Goal: Transaction & Acquisition: Purchase product/service

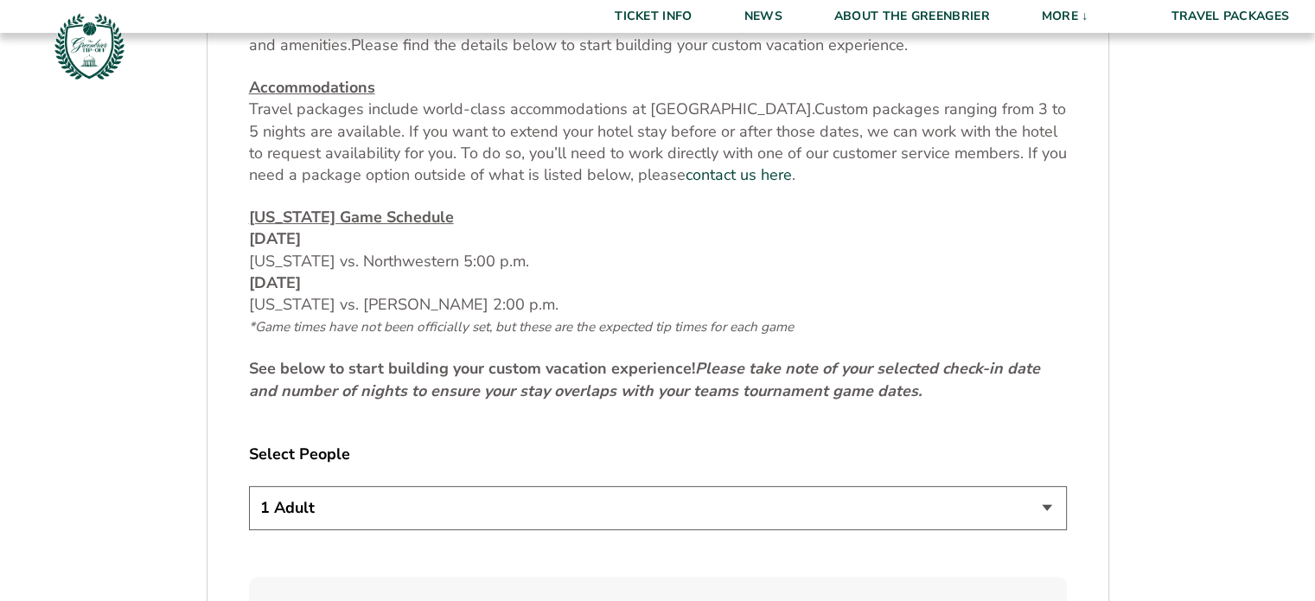
scroll to position [778, 0]
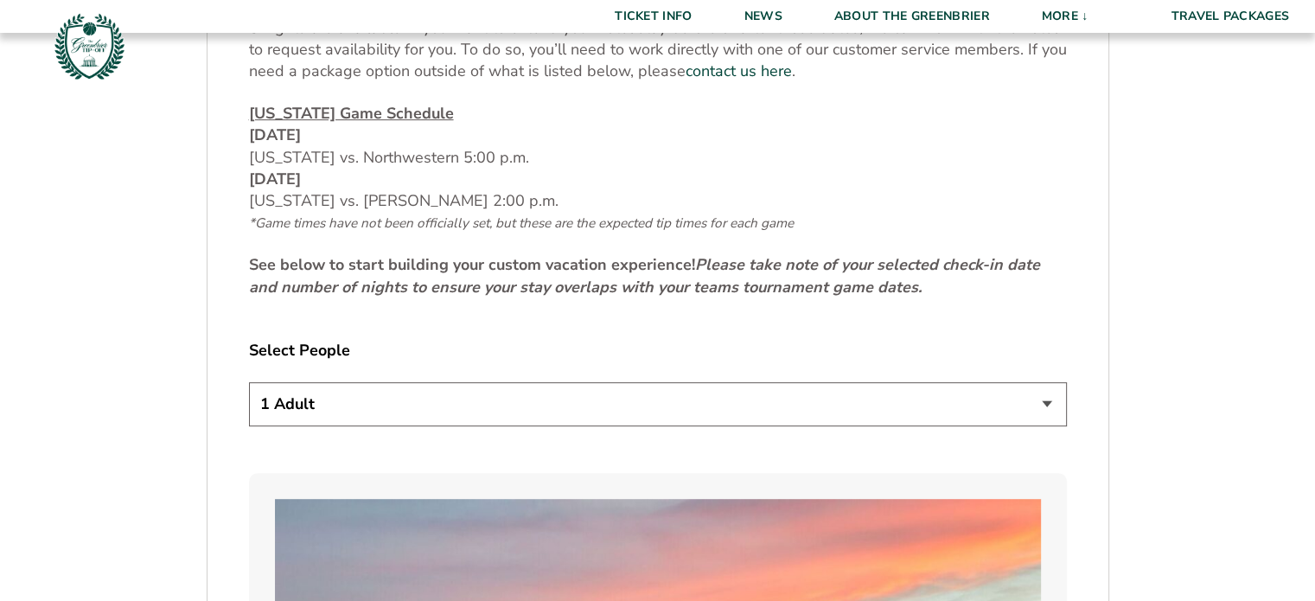
click at [743, 413] on select "1 Adult 2 Adults 3 Adults 4 Adults 2 Adults + 1 Child 2 Adults + 2 Children 2 A…" at bounding box center [658, 404] width 818 height 44
select select "3 Adults"
click at [249, 382] on select "1 Adult 2 Adults 3 Adults 4 Adults 2 Adults + 1 Child 2 Adults + 2 Children 2 A…" at bounding box center [658, 404] width 818 height 44
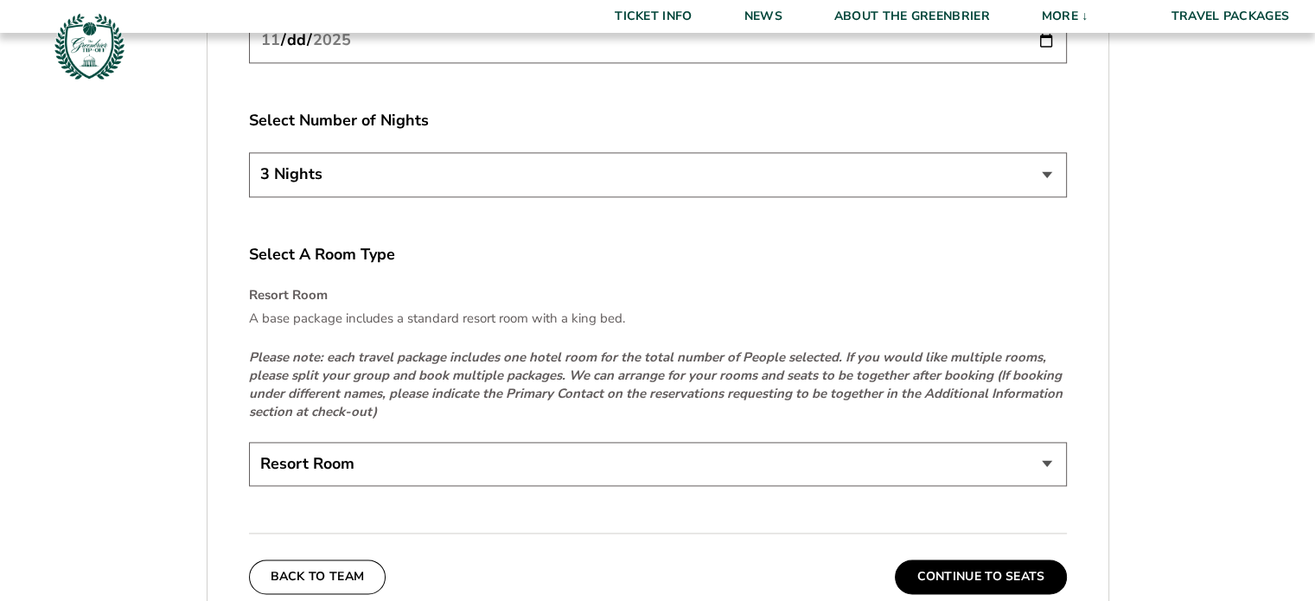
scroll to position [2507, 0]
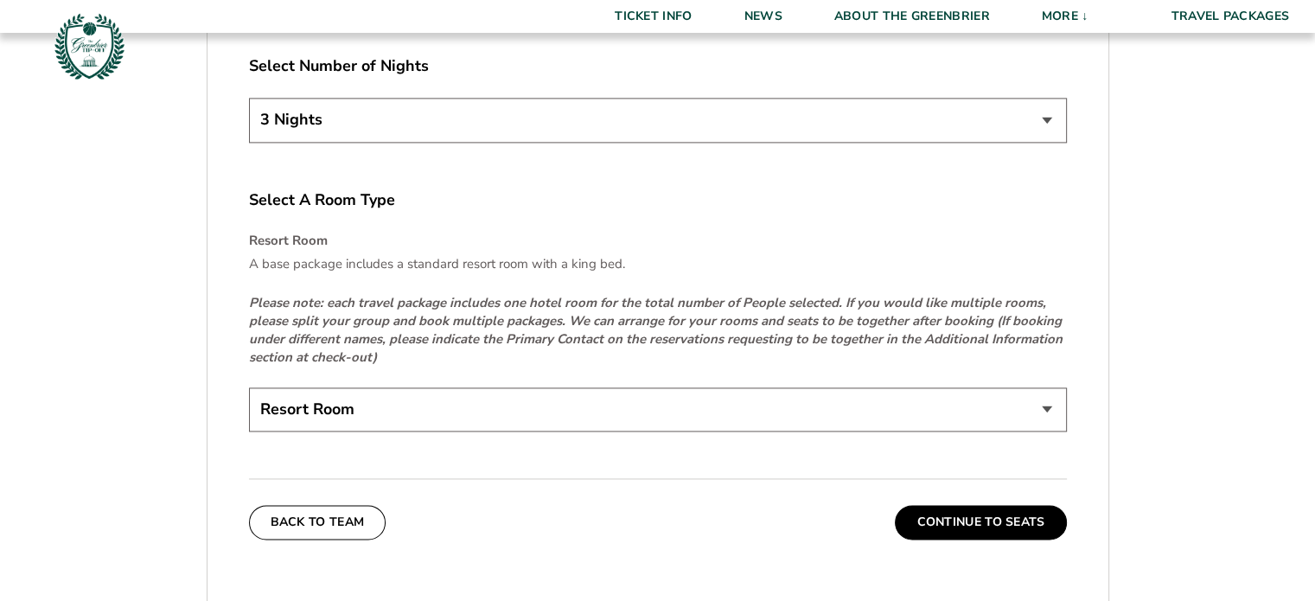
click at [778, 400] on select "Resort Room" at bounding box center [658, 409] width 818 height 44
click at [961, 521] on button "Continue To Seats" at bounding box center [980, 522] width 171 height 35
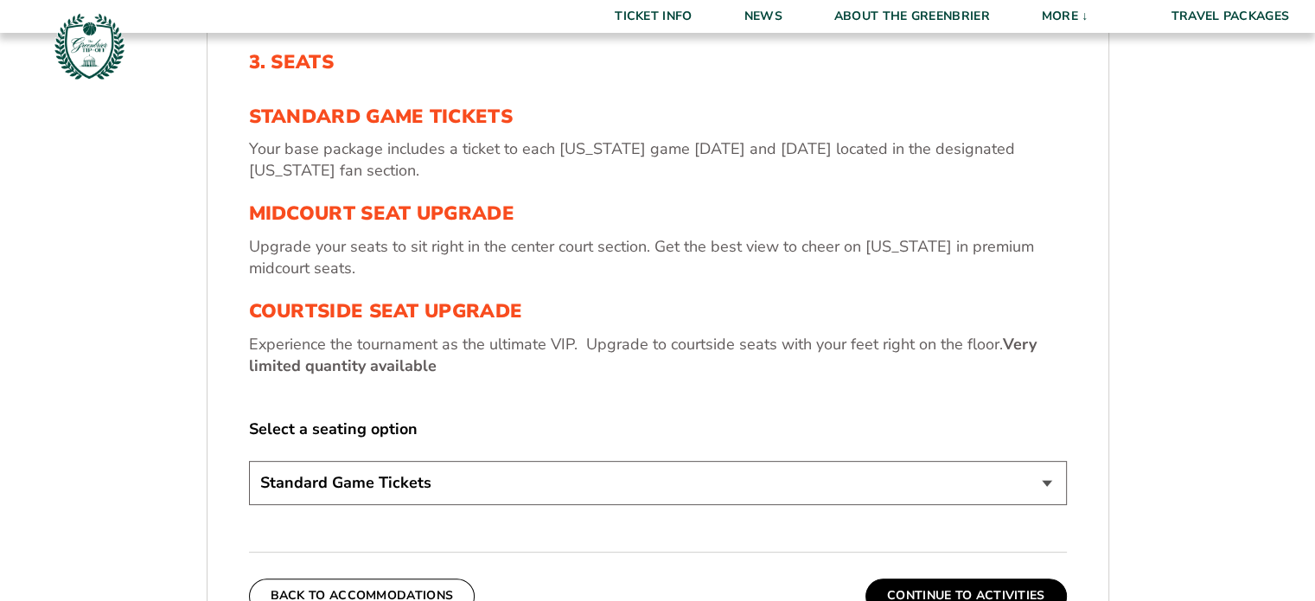
scroll to position [629, 0]
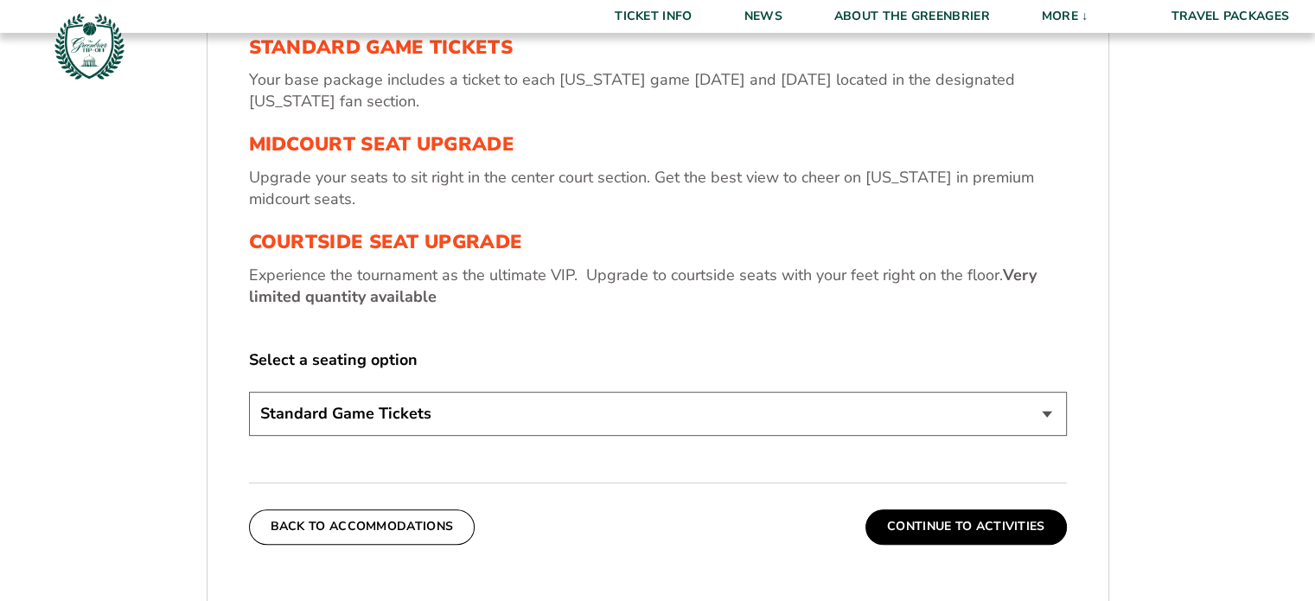
click at [775, 424] on select "Standard Game Tickets Midcourt Seat Upgrade (+$130 per person) Courtside Seat U…" at bounding box center [658, 414] width 818 height 44
click at [249, 392] on select "Standard Game Tickets Midcourt Seat Upgrade (+$130 per person) Courtside Seat U…" at bounding box center [658, 414] width 818 height 44
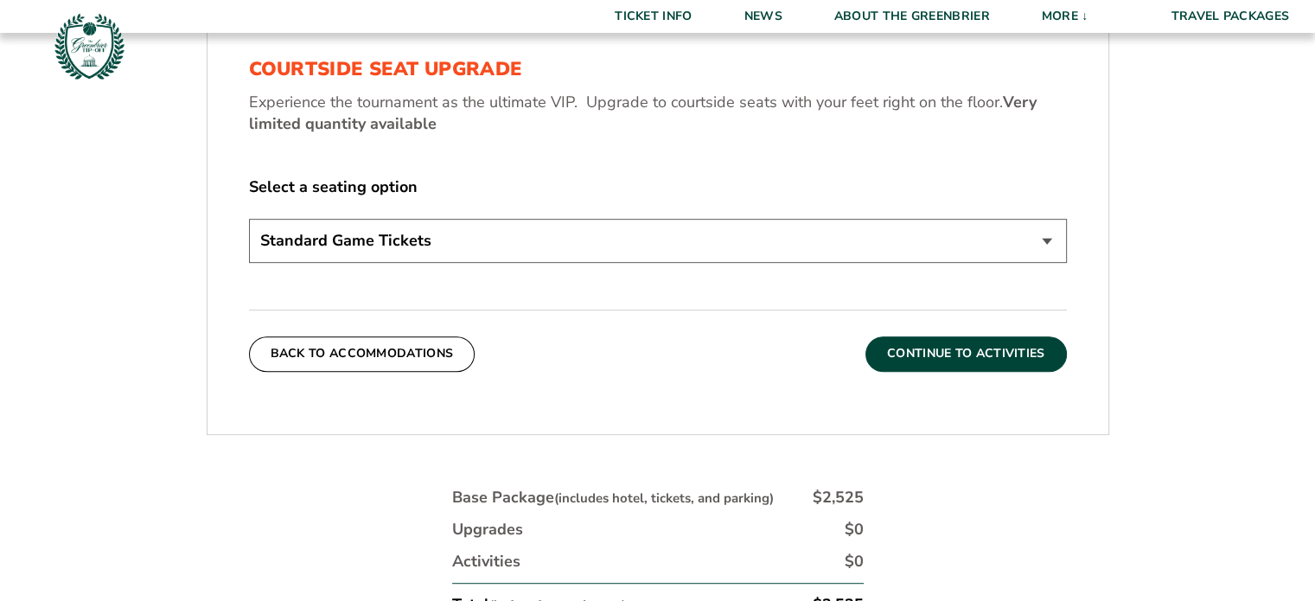
click at [979, 367] on button "Continue To Activities" at bounding box center [965, 353] width 201 height 35
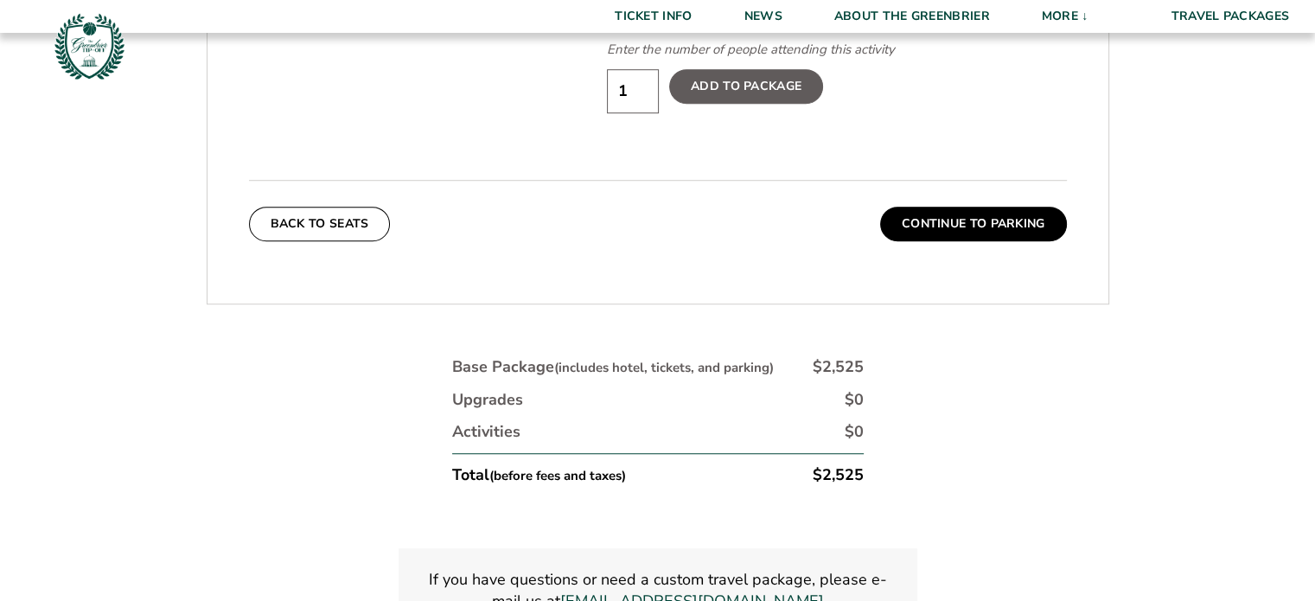
scroll to position [1234, 0]
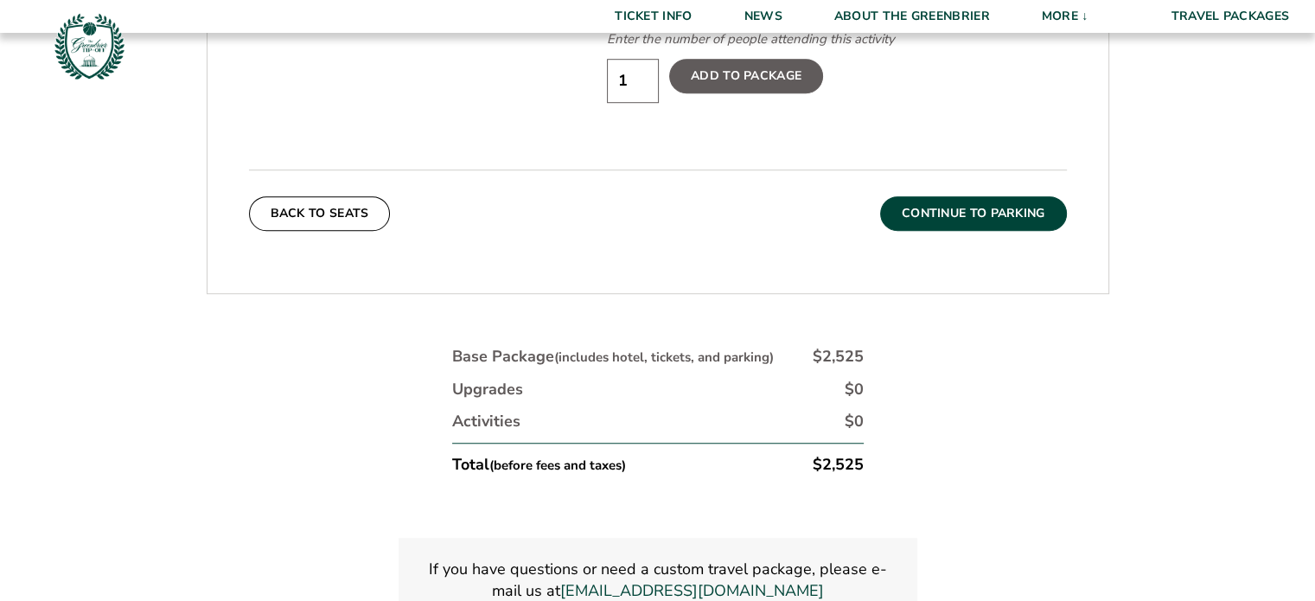
click at [978, 206] on button "Continue To Parking" at bounding box center [973, 213] width 187 height 35
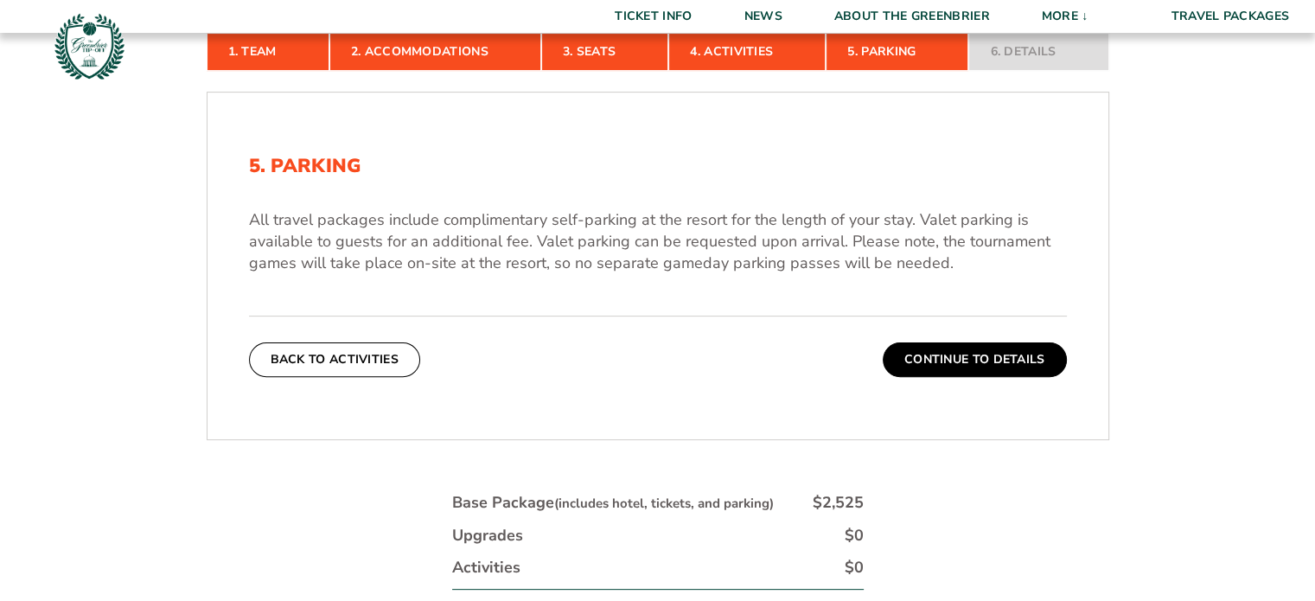
scroll to position [543, 0]
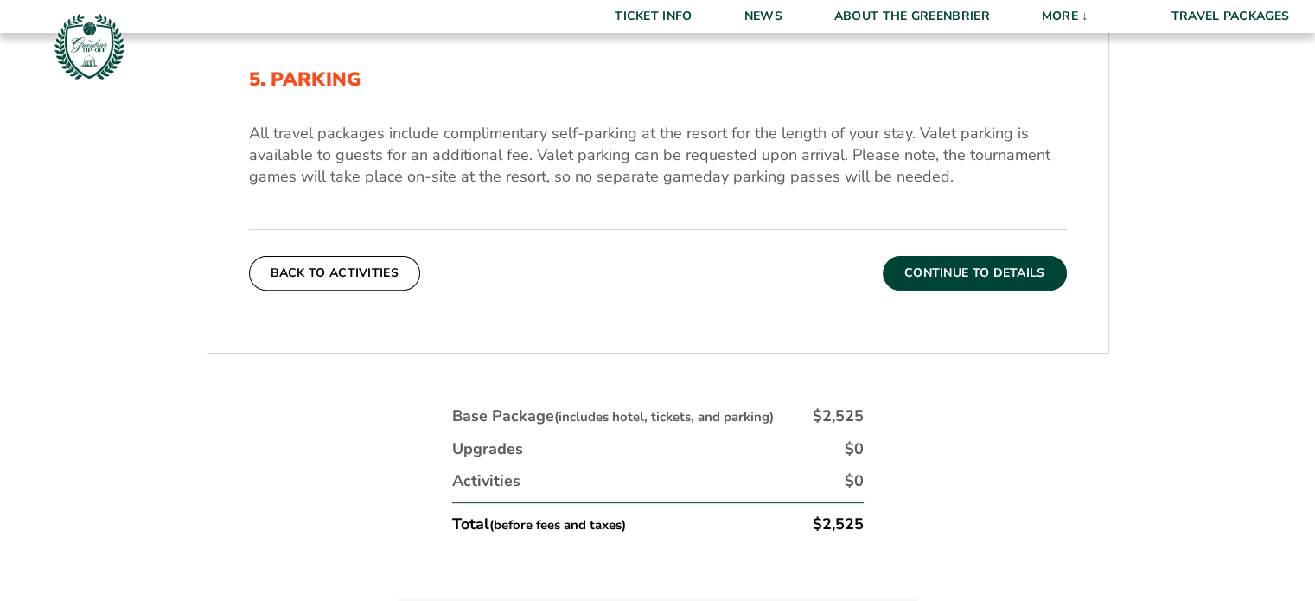
click at [1005, 272] on button "Continue To Details" at bounding box center [975, 273] width 184 height 35
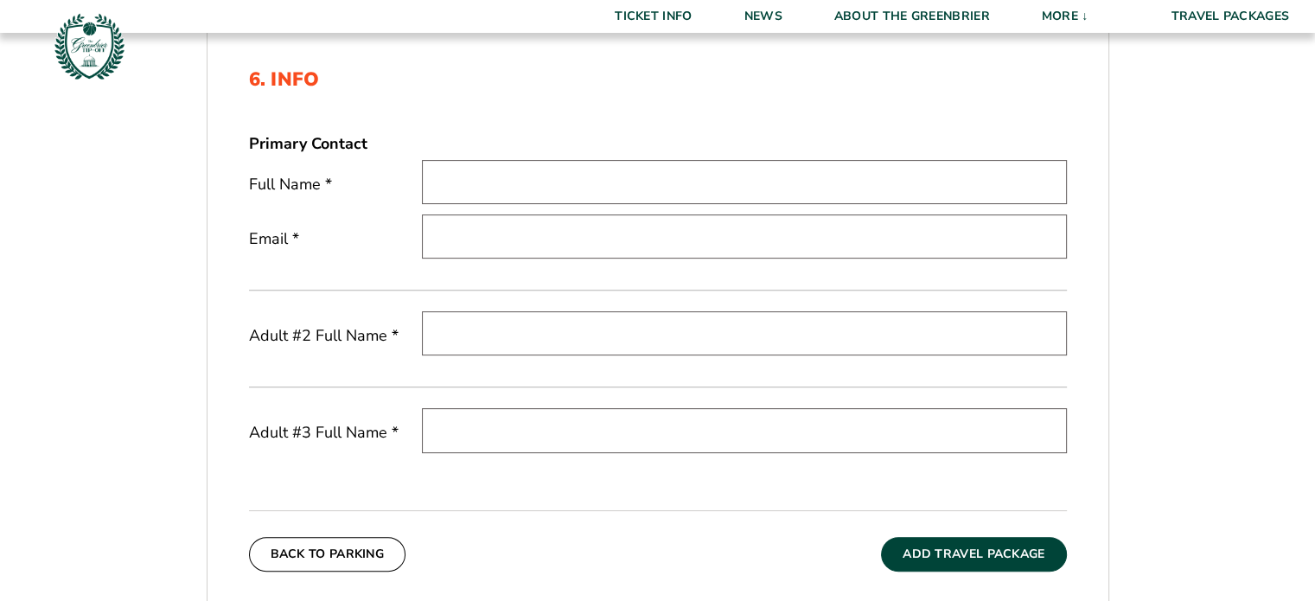
click at [504, 173] on input "text" at bounding box center [744, 182] width 645 height 44
type input "Christine von Lewinski"
type input "christine@cvilleaquatics.com"
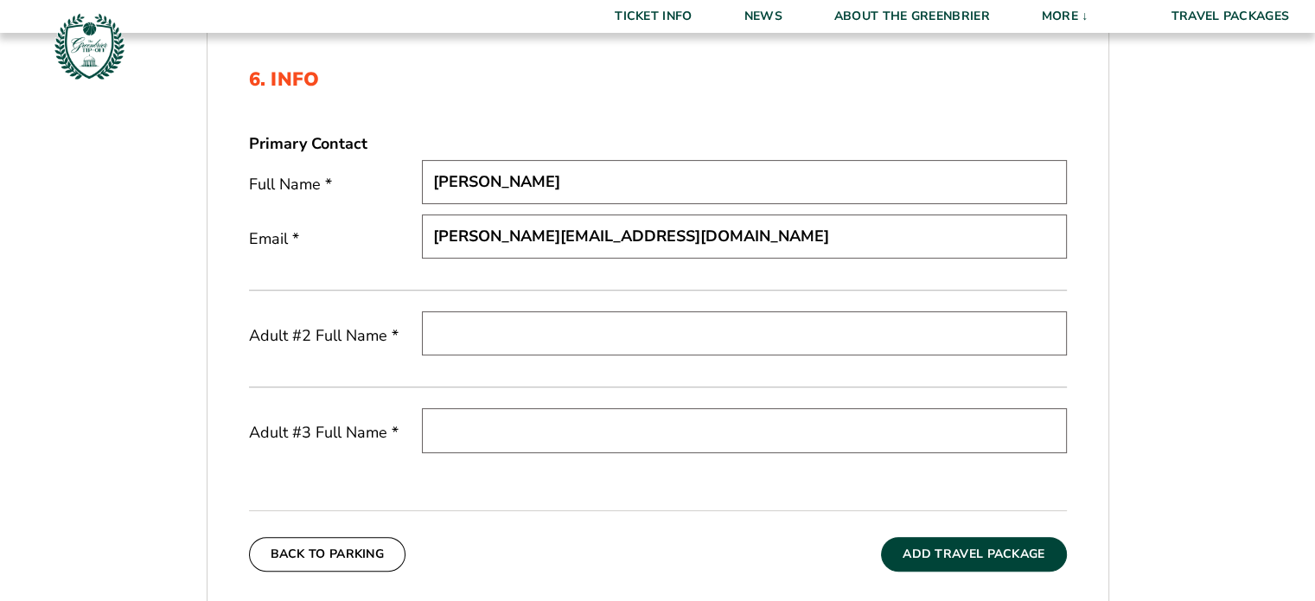
scroll to position [629, 0]
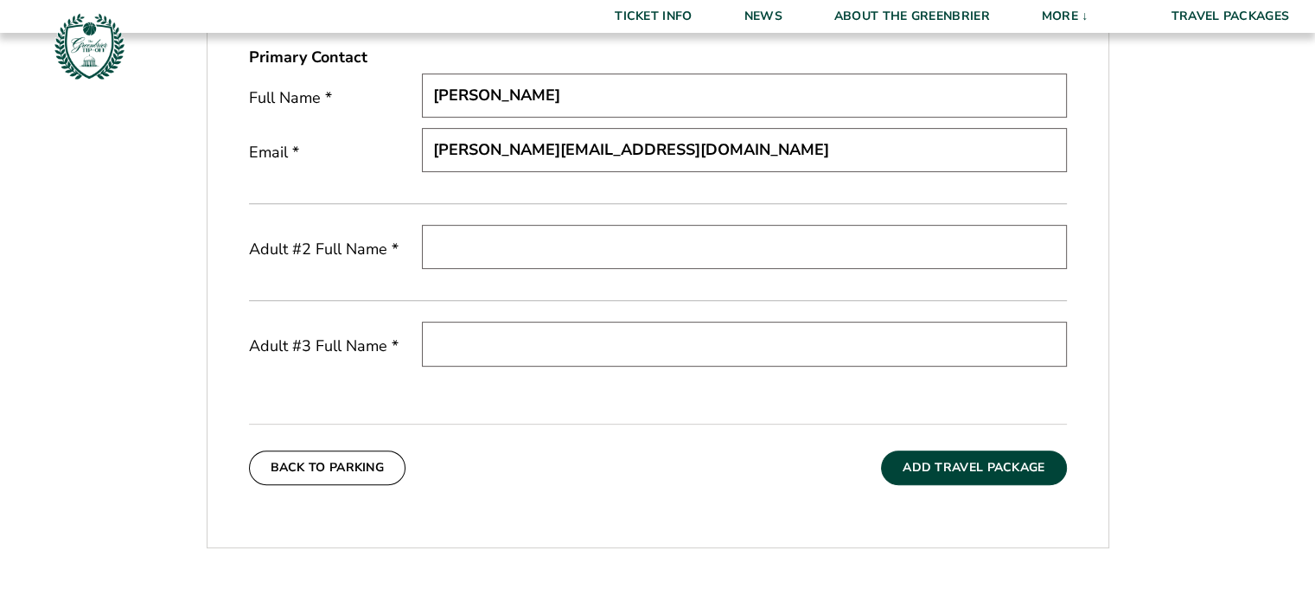
click at [550, 244] on input "text" at bounding box center [744, 247] width 645 height 44
type input "Frederick von Lewinski"
type input "Julian von Lewinski"
click at [922, 458] on button "Add Travel Package" at bounding box center [973, 467] width 185 height 35
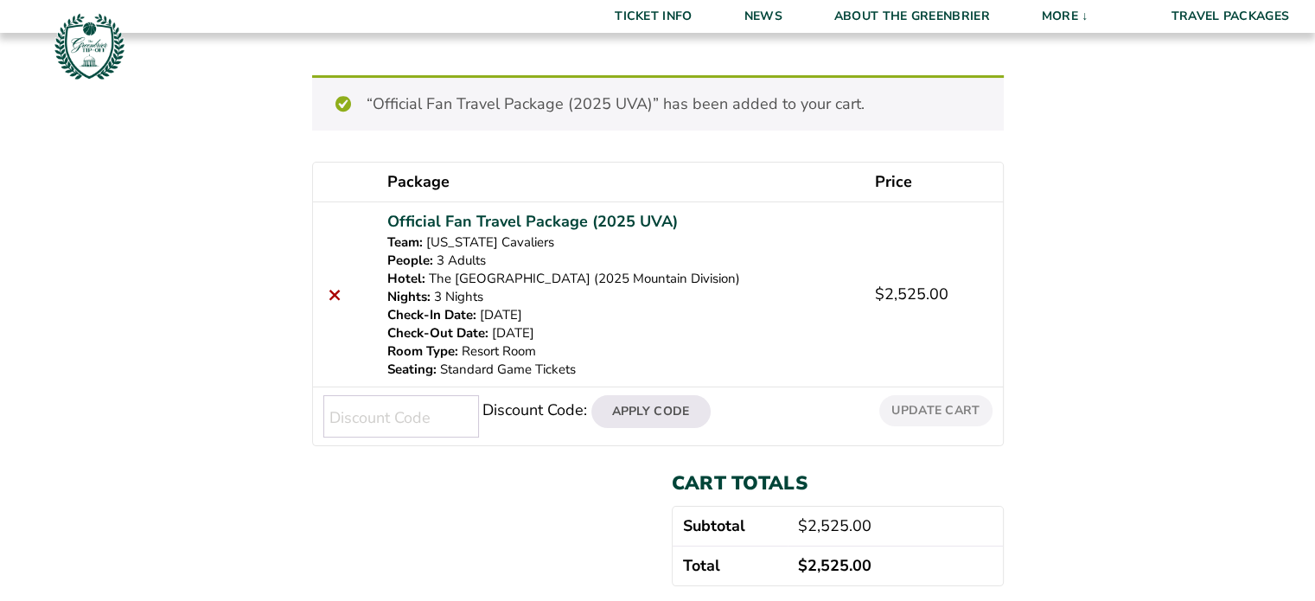
scroll to position [259, 0]
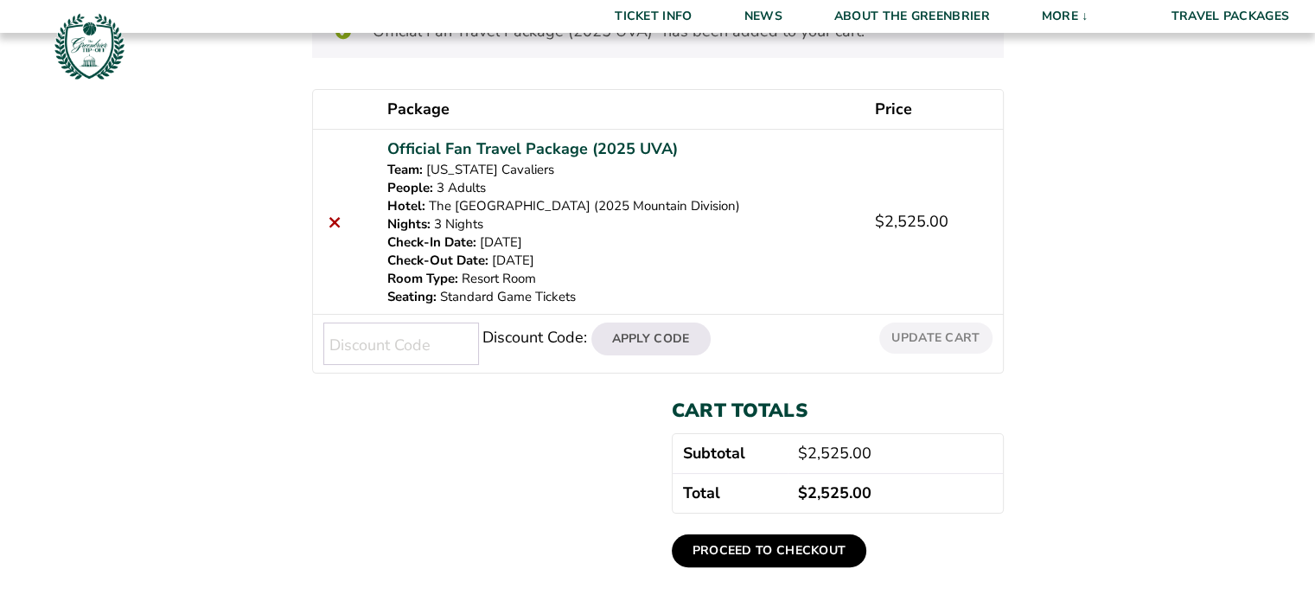
click at [799, 545] on link "Proceed to checkout" at bounding box center [769, 550] width 195 height 33
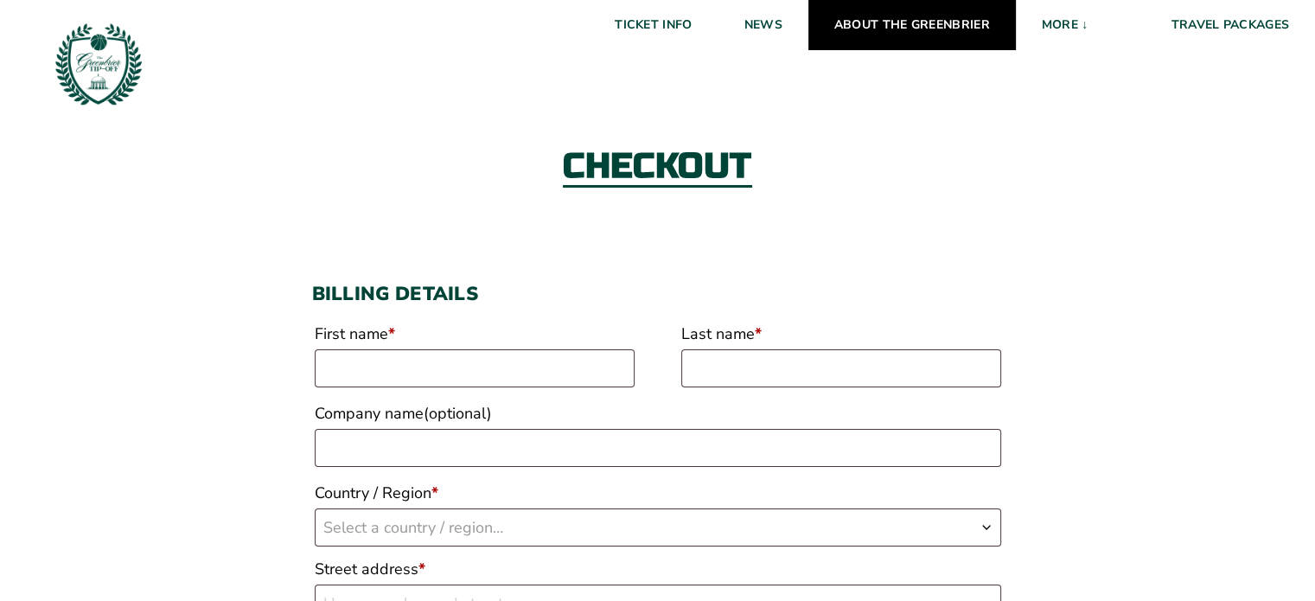
click at [972, 10] on link "About The Greenbrier" at bounding box center [911, 25] width 207 height 50
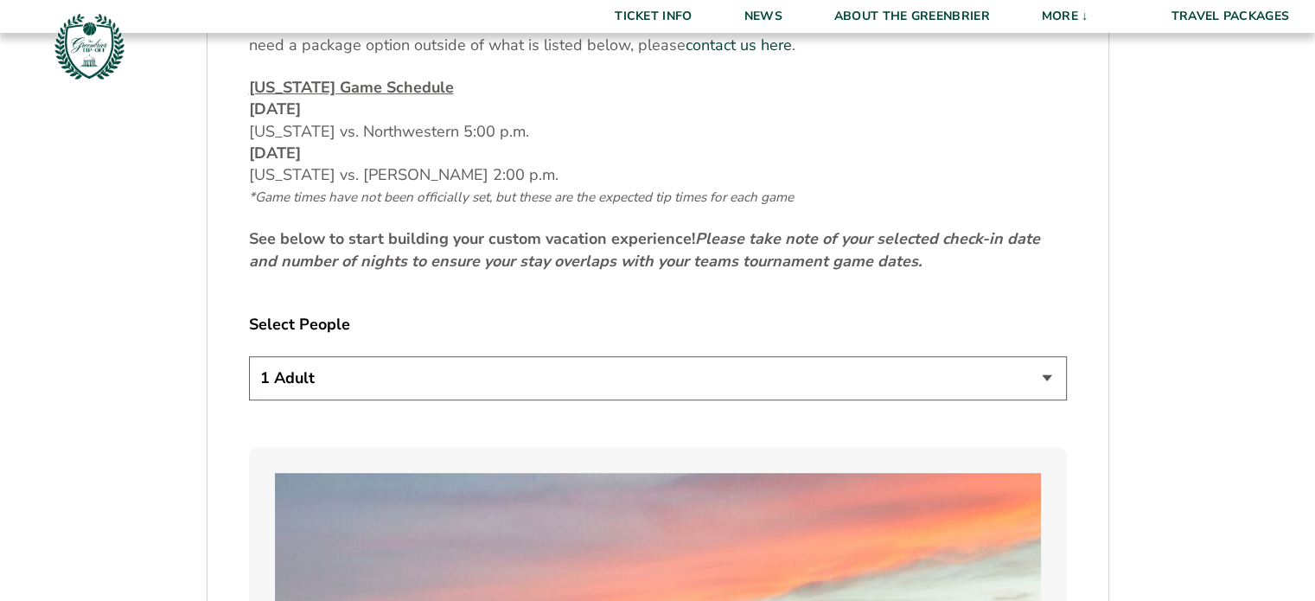
scroll to position [864, 0]
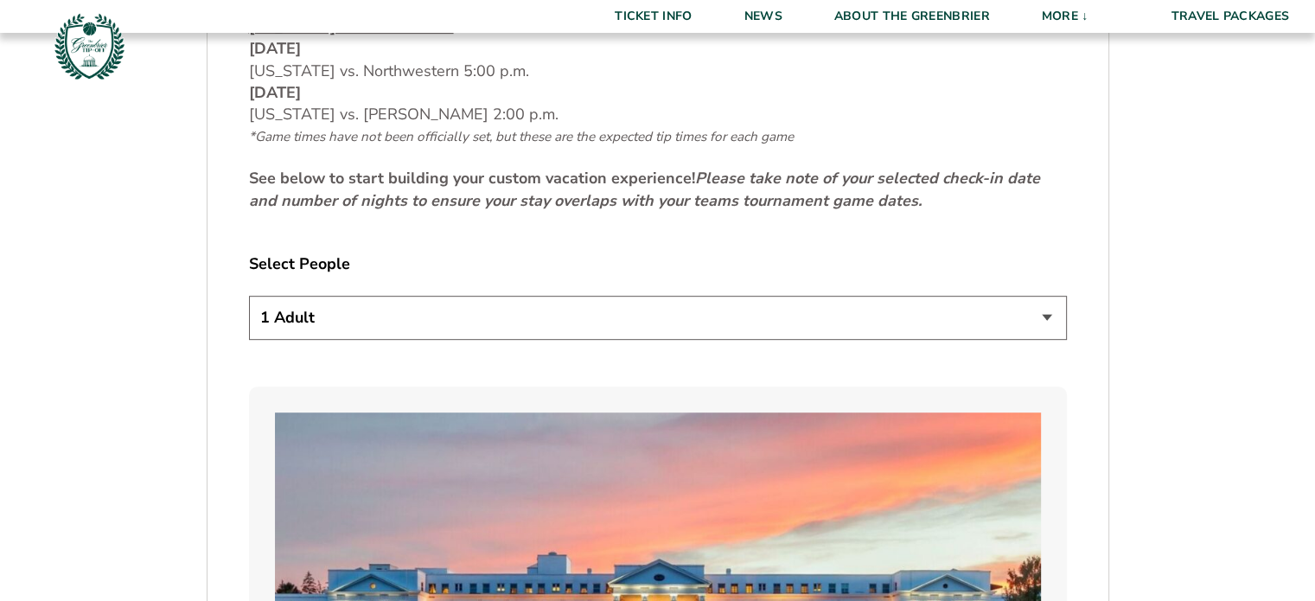
click at [533, 305] on select "1 Adult 2 Adults 3 Adults 4 Adults 2 Adults + 1 Child 2 Adults + 2 Children 2 A…" at bounding box center [658, 318] width 818 height 44
select select "3 Adults"
click at [249, 296] on select "1 Adult 2 Adults 3 Adults 4 Adults 2 Adults + 1 Child 2 Adults + 2 Children 2 A…" at bounding box center [658, 318] width 818 height 44
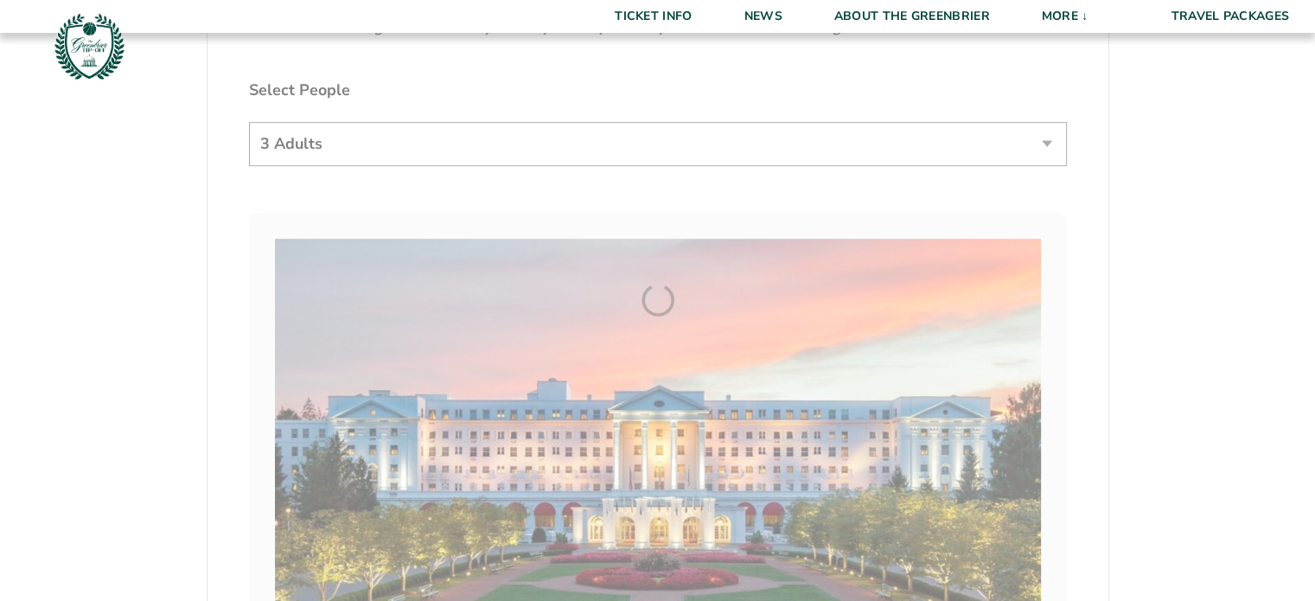
scroll to position [1124, 0]
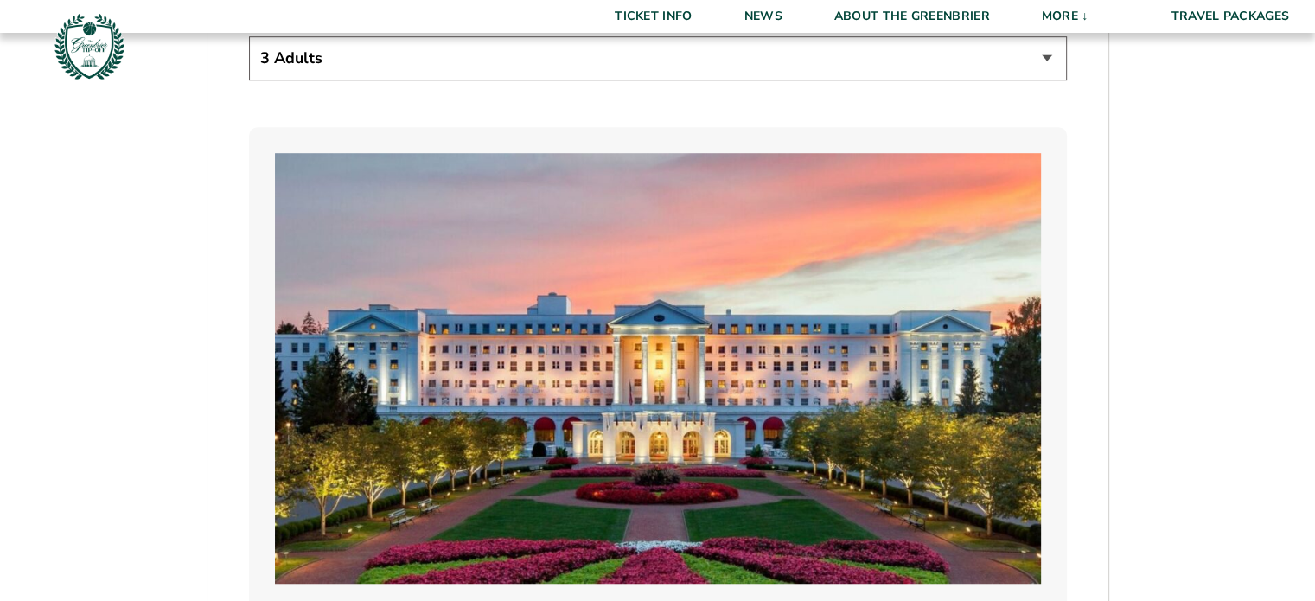
click at [598, 57] on select "1 Adult 2 Adults 3 Adults 4 Adults 2 Adults + 1 Child 2 Adults + 2 Children 2 A…" at bounding box center [658, 58] width 818 height 44
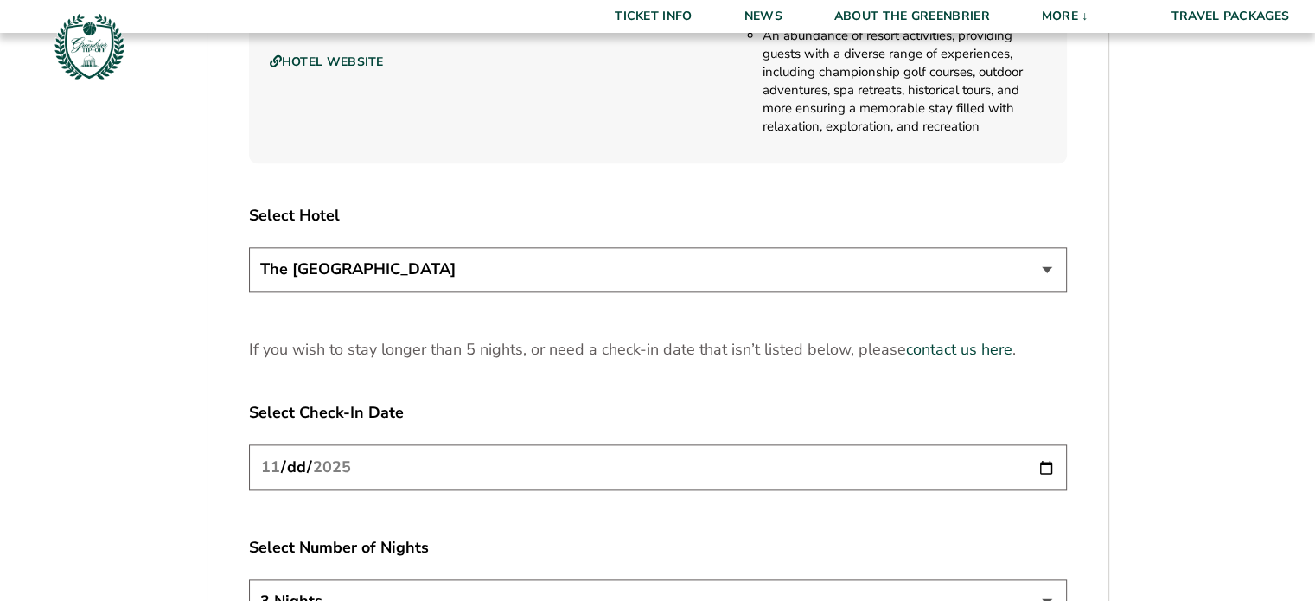
scroll to position [2161, 0]
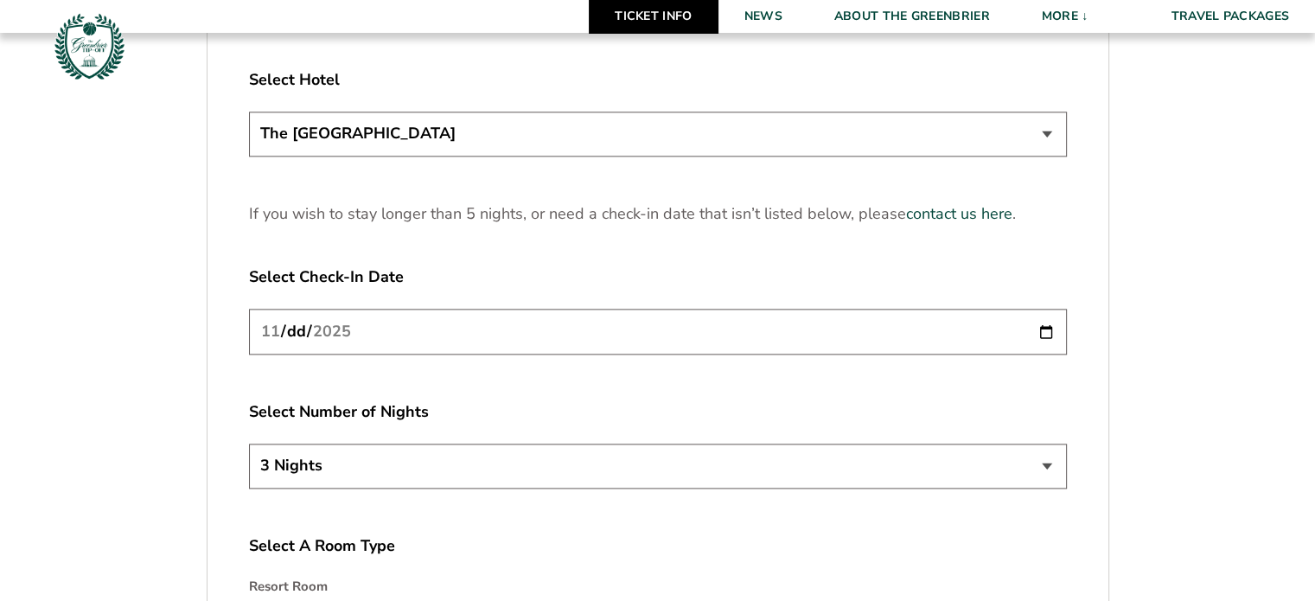
click at [692, 4] on link "Ticket Info" at bounding box center [653, 16] width 129 height 33
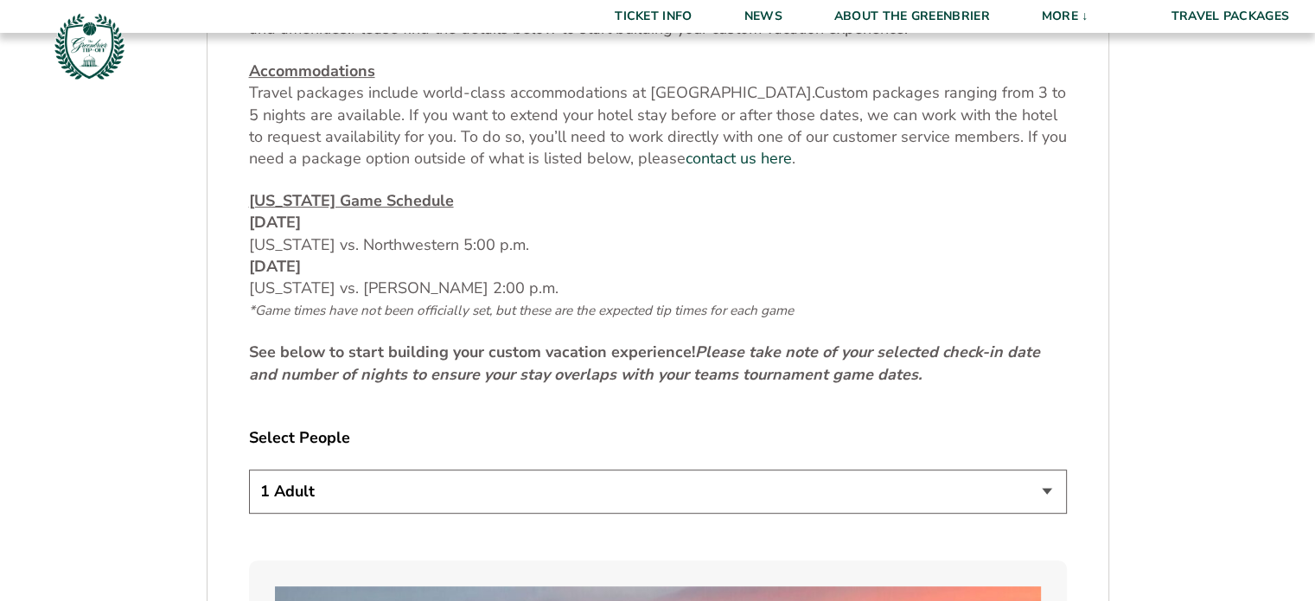
scroll to position [692, 0]
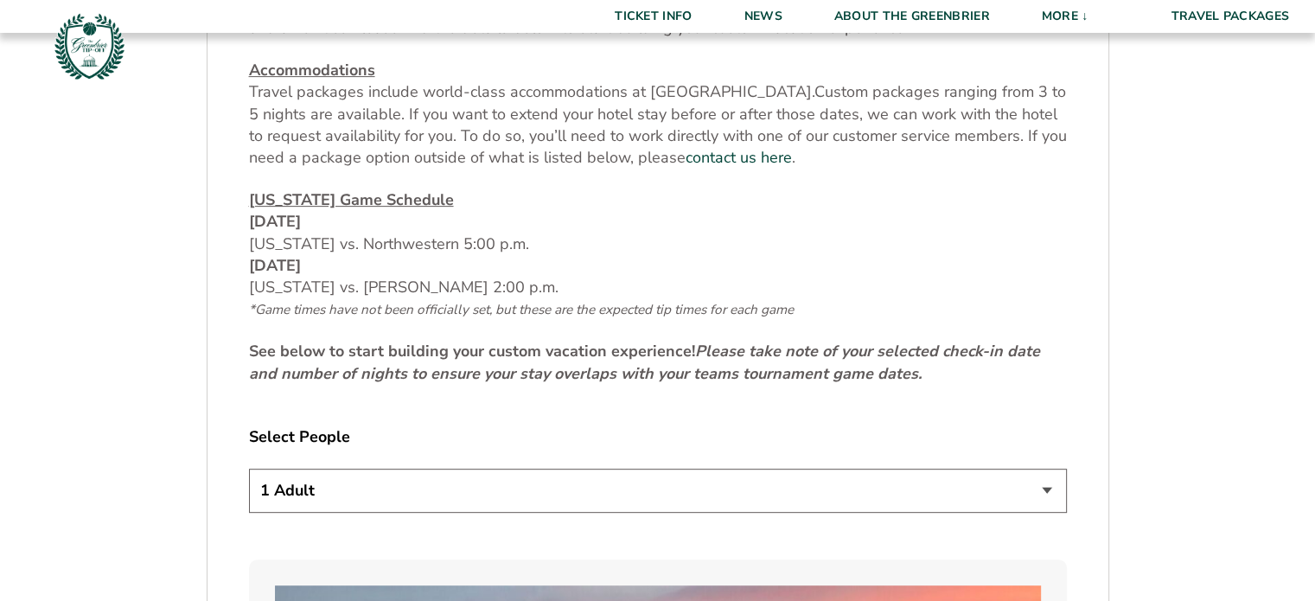
drag, startPoint x: 416, startPoint y: 507, endPoint x: 426, endPoint y: 501, distance: 12.5
click at [416, 507] on select "1 Adult 2 Adults 3 Adults 4 Adults 2 Adults + 1 Child 2 Adults + 2 Children 2 A…" at bounding box center [658, 491] width 818 height 44
select select "3 Adults"
click at [249, 469] on select "1 Adult 2 Adults 3 Adults 4 Adults 2 Adults + 1 Child 2 Adults + 2 Children 2 A…" at bounding box center [658, 491] width 818 height 44
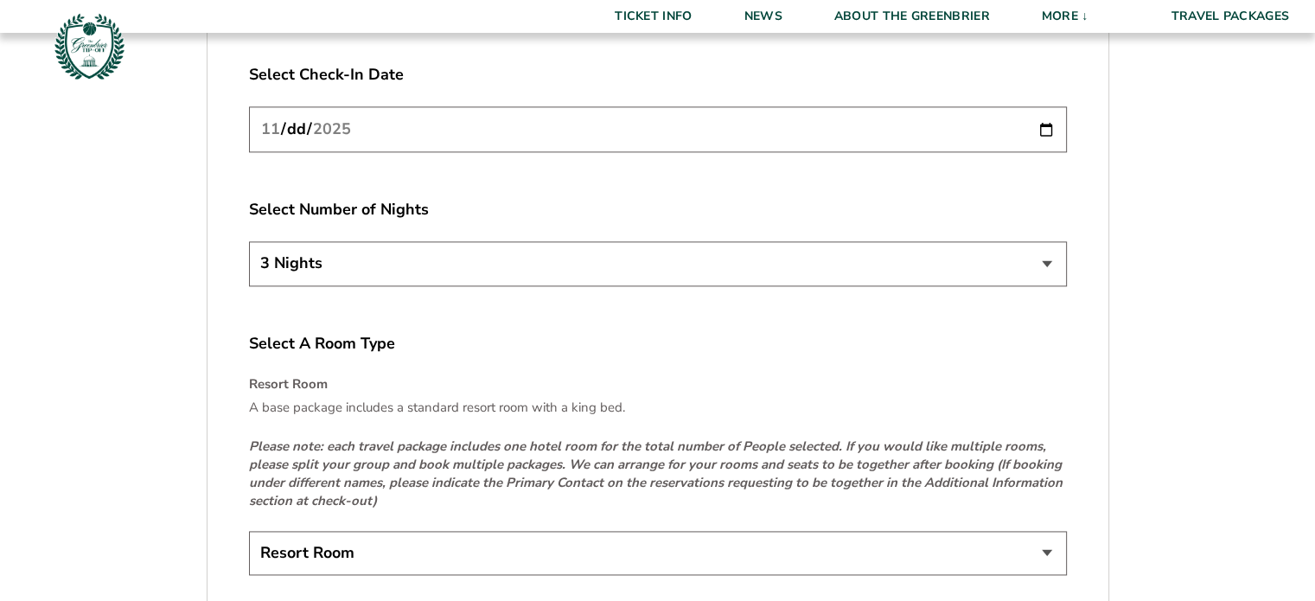
scroll to position [2334, 0]
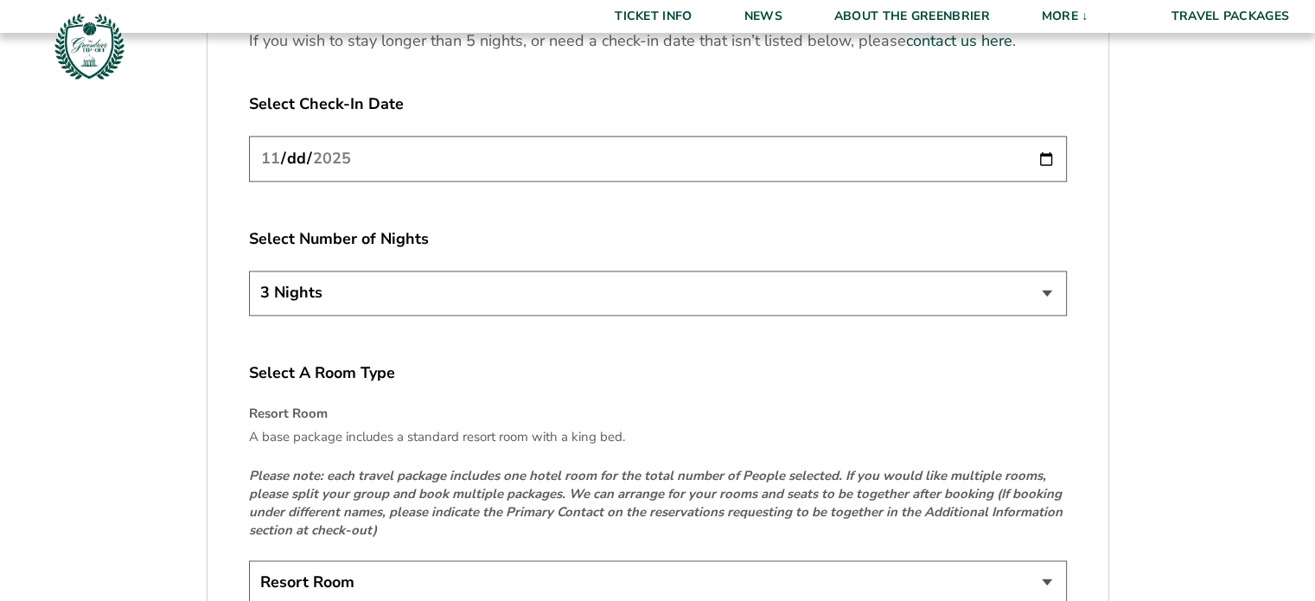
click at [455, 161] on input "[DATE]" at bounding box center [658, 159] width 818 height 46
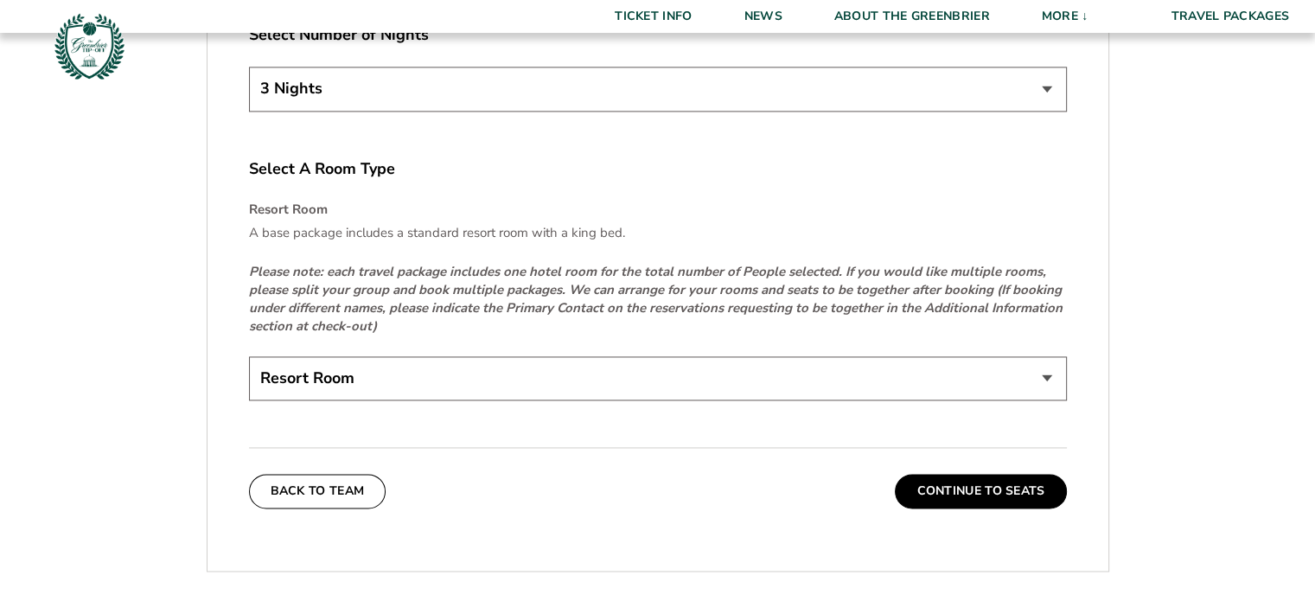
scroll to position [2593, 0]
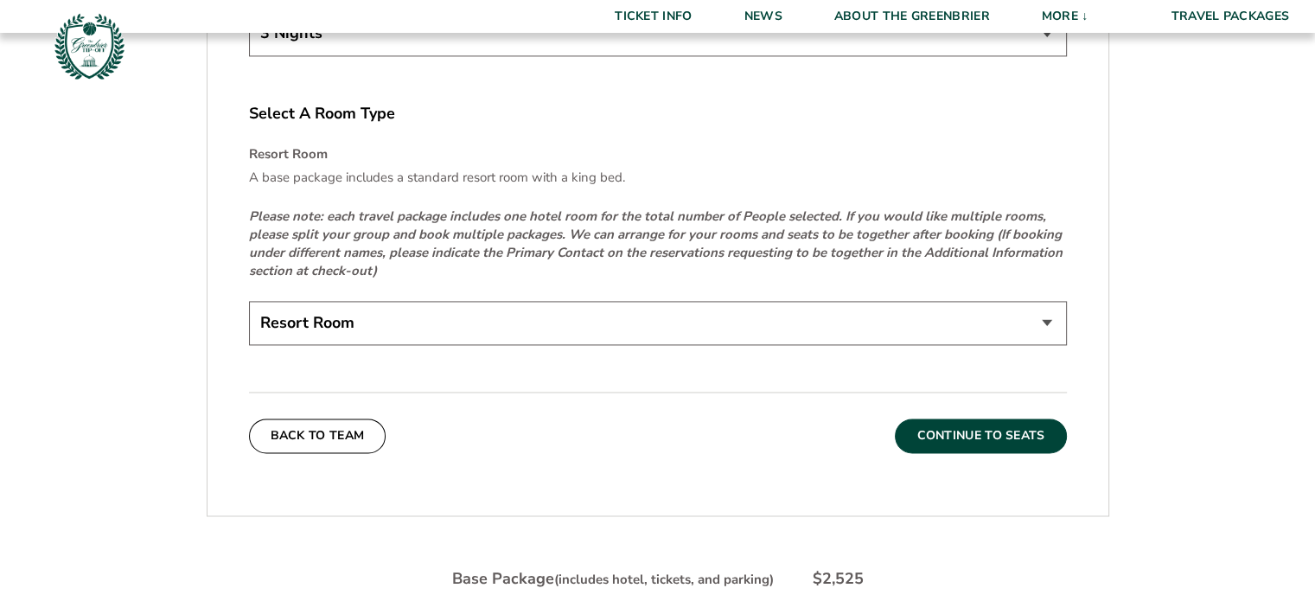
click at [1008, 429] on button "Continue To Seats" at bounding box center [980, 435] width 171 height 35
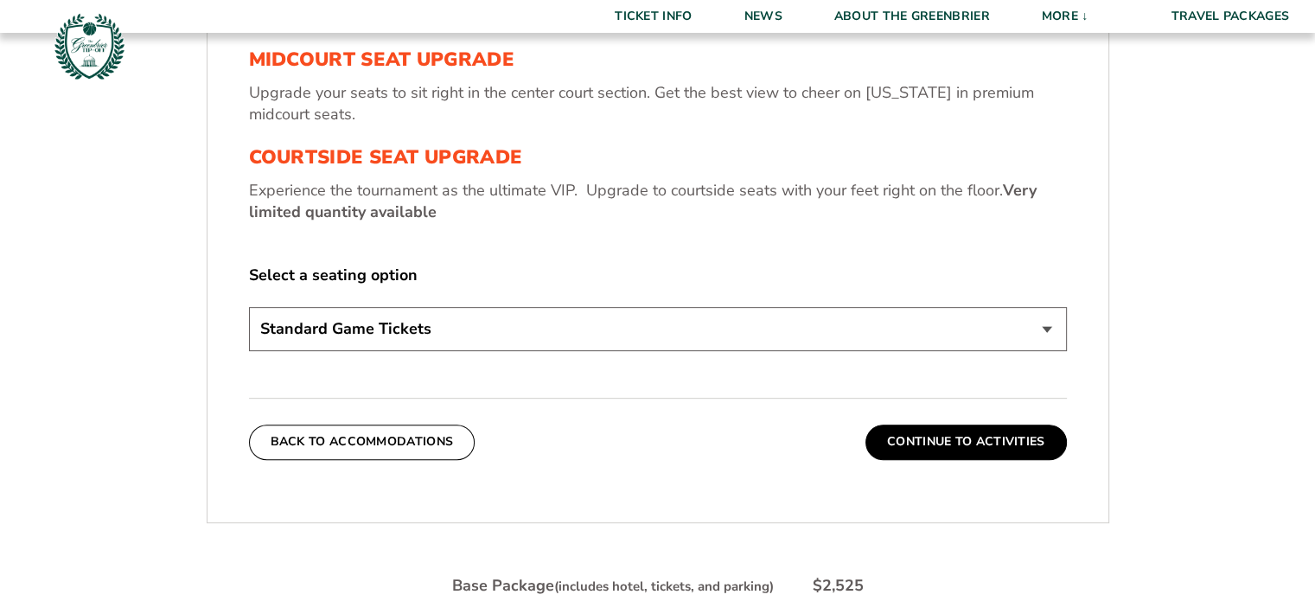
scroll to position [716, 0]
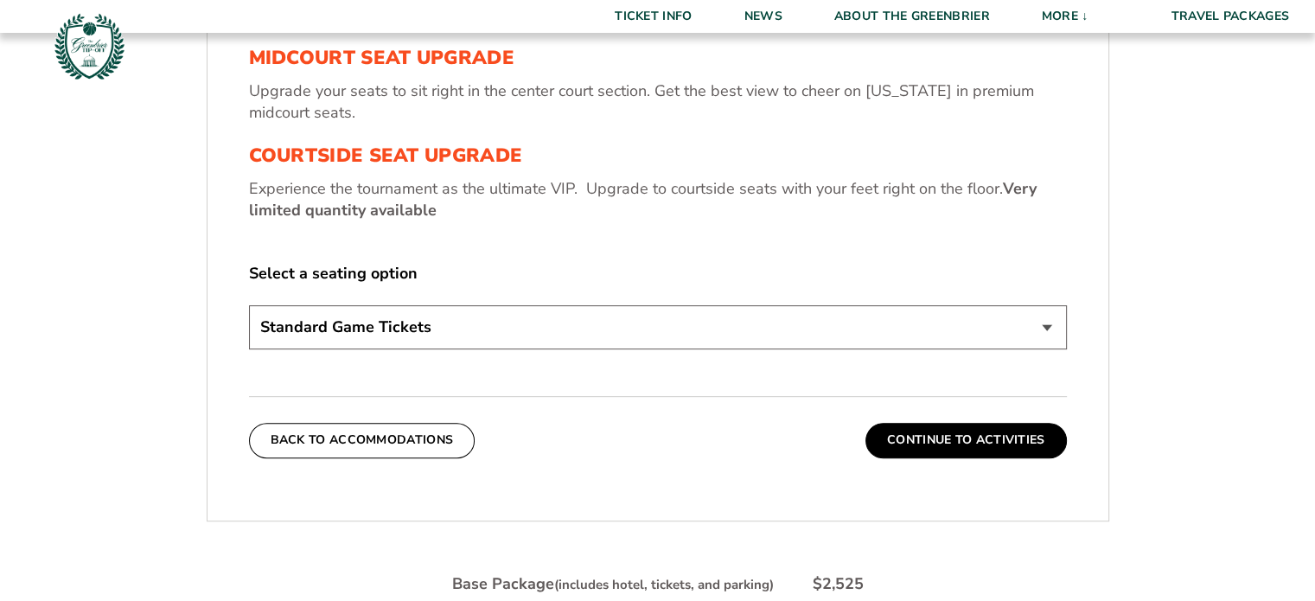
click at [928, 333] on select "Standard Game Tickets Midcourt Seat Upgrade (+$130 per person) Courtside Seat U…" at bounding box center [658, 327] width 818 height 44
click at [948, 432] on button "Continue To Activities" at bounding box center [965, 440] width 201 height 35
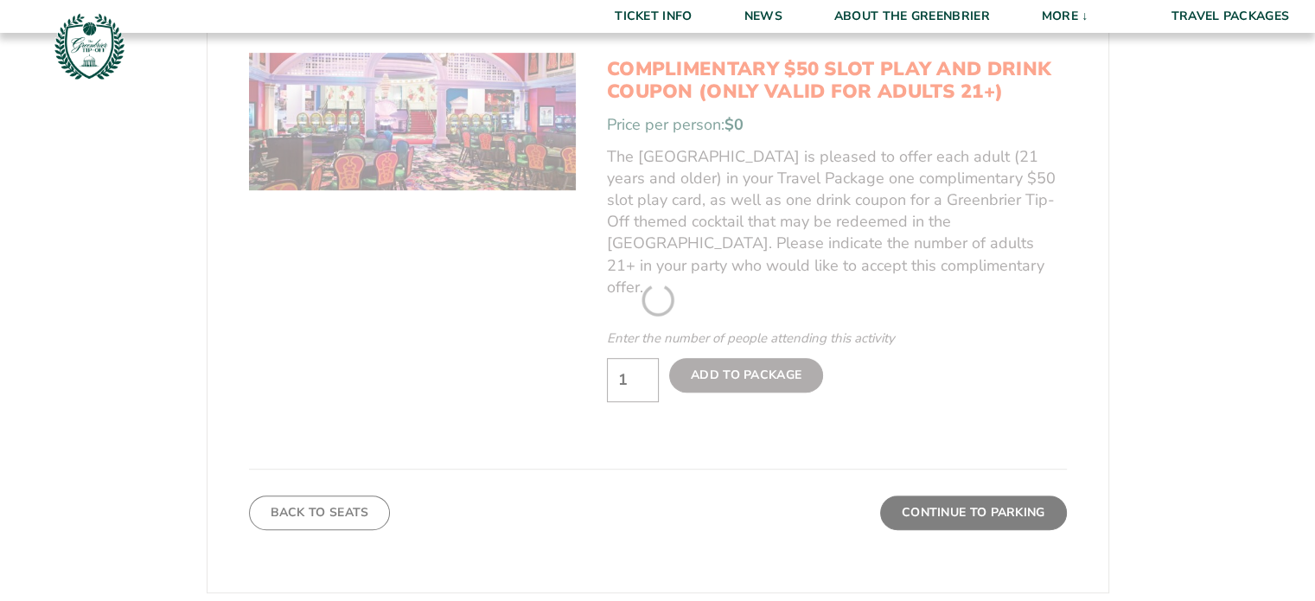
scroll to position [975, 0]
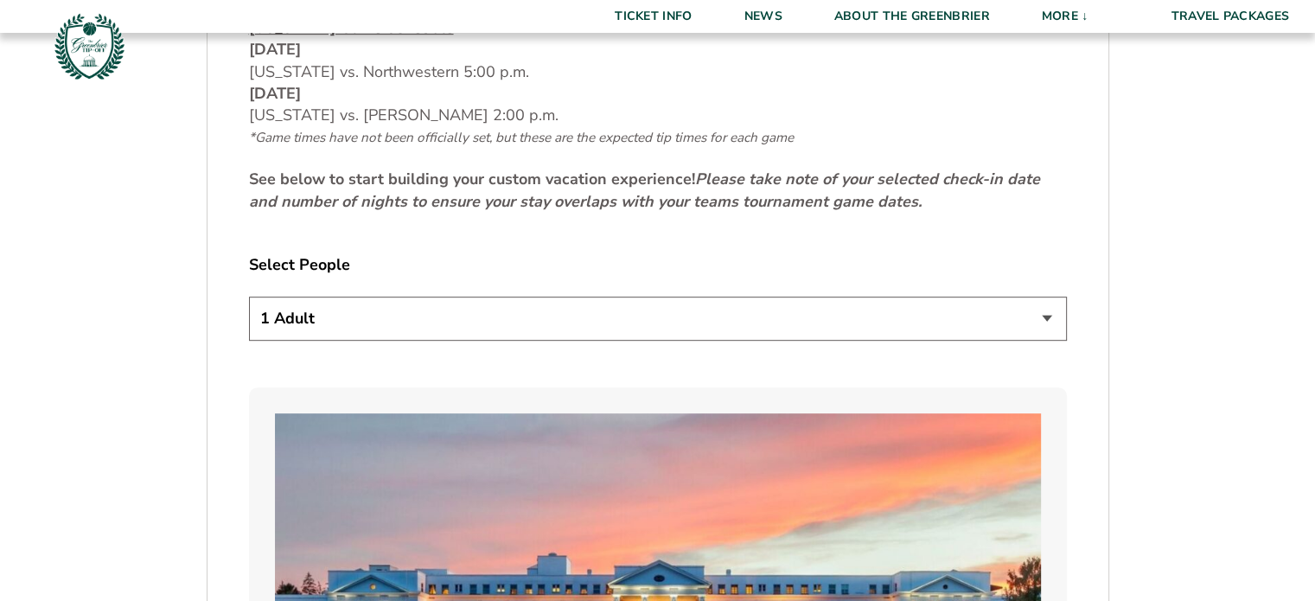
scroll to position [864, 0]
click at [737, 316] on select "1 Adult 2 Adults 3 Adults 4 Adults 2 Adults + 1 Child 2 Adults + 2 Children 2 A…" at bounding box center [658, 318] width 818 height 44
select select "3 Adults"
click at [249, 296] on select "1 Adult 2 Adults 3 Adults 4 Adults 2 Adults + 1 Child 2 Adults + 2 Children 2 A…" at bounding box center [658, 318] width 818 height 44
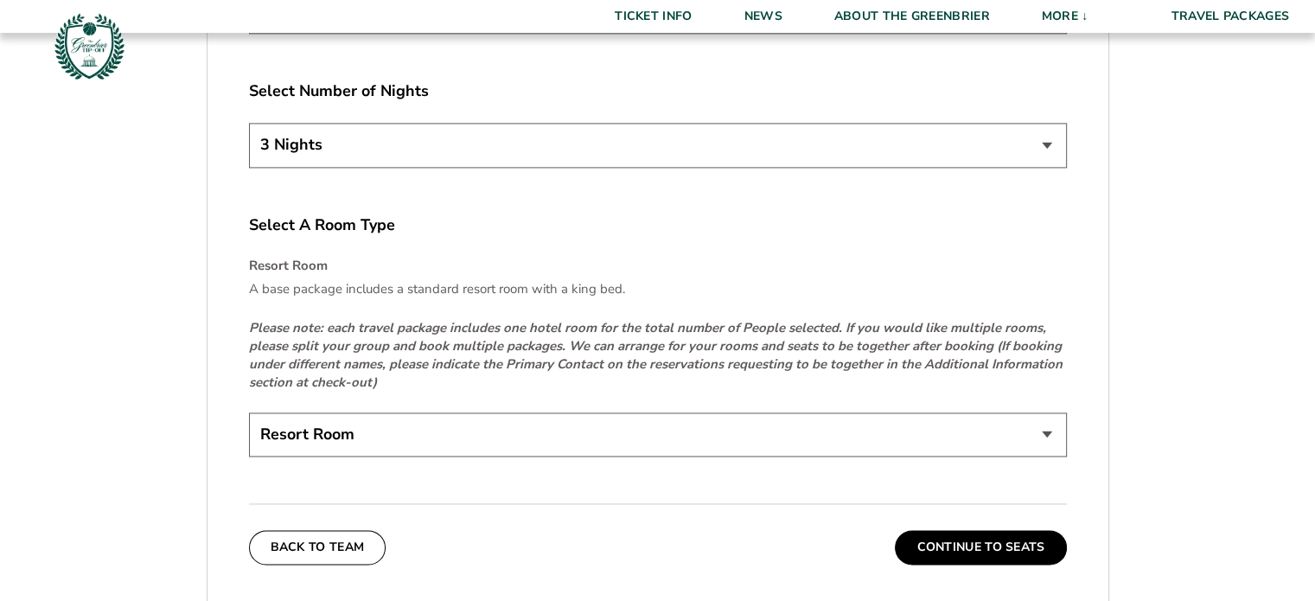
scroll to position [2507, 0]
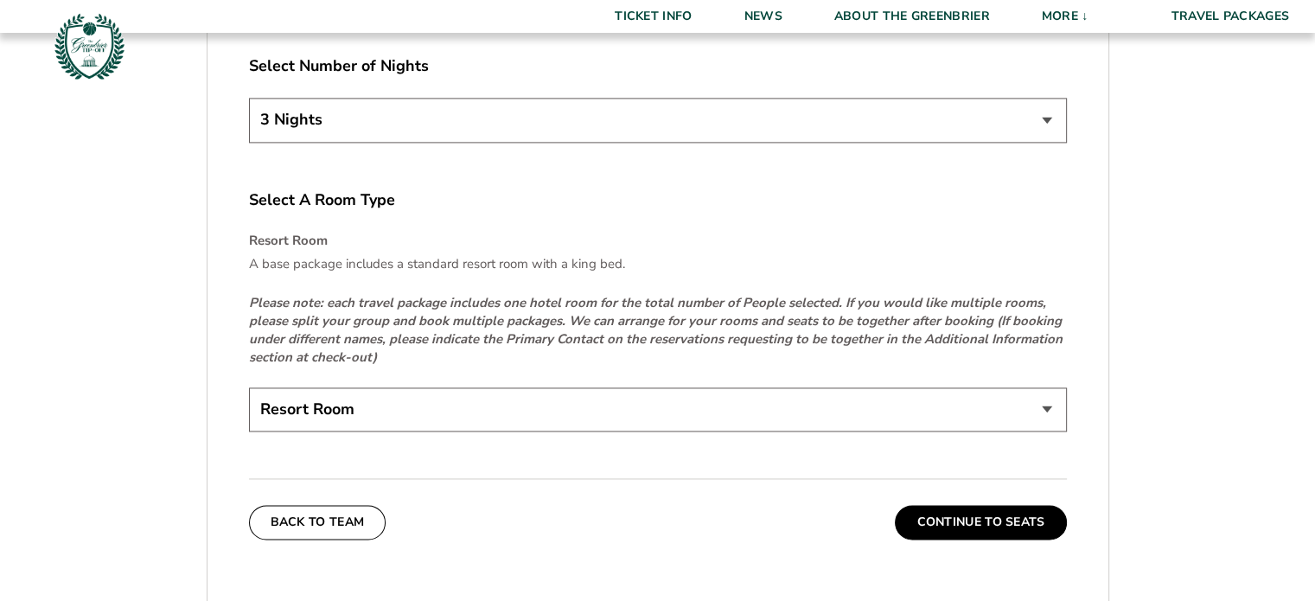
click at [941, 514] on button "Continue To Seats" at bounding box center [980, 522] width 171 height 35
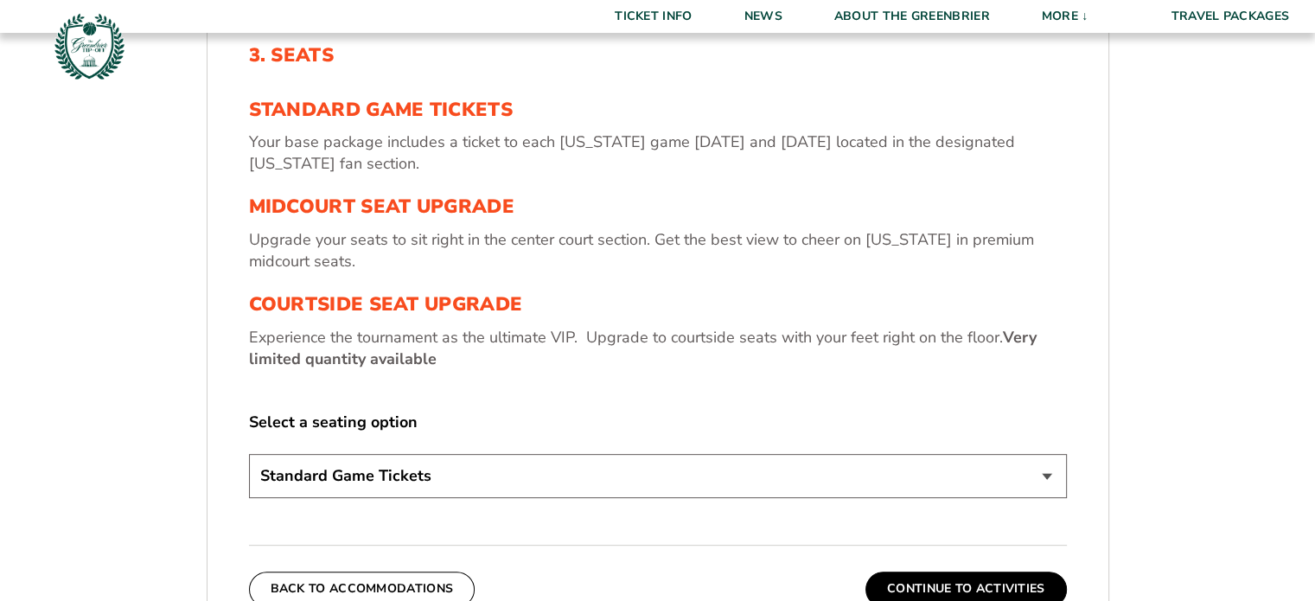
scroll to position [716, 0]
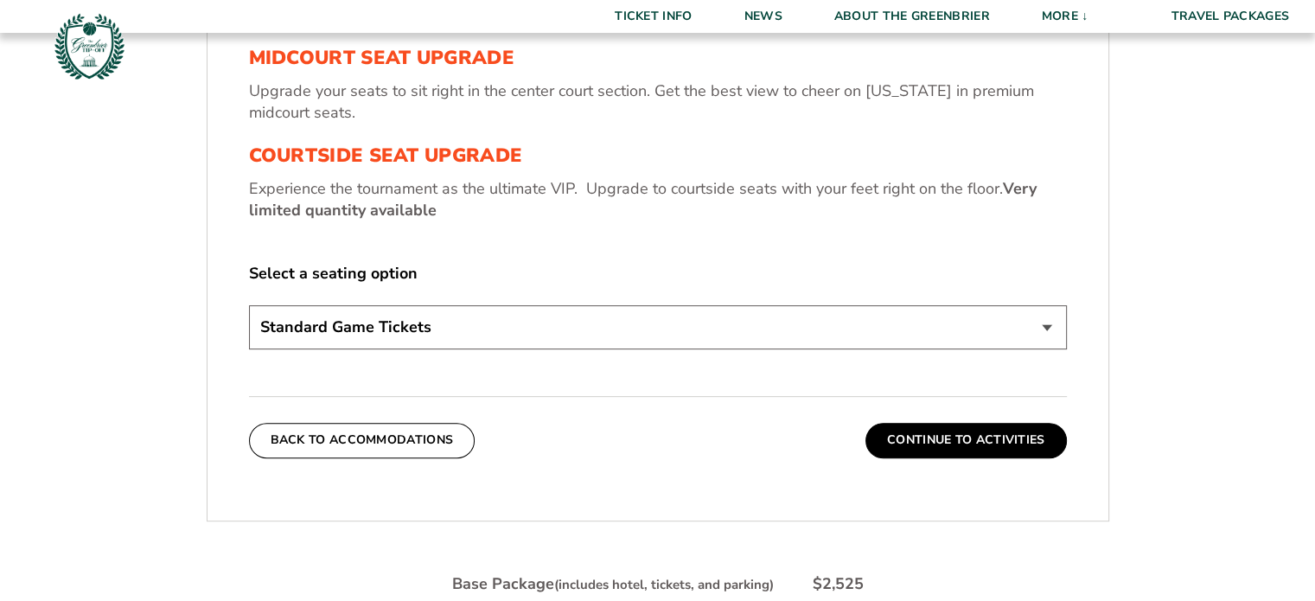
click at [649, 328] on select "Standard Game Tickets Midcourt Seat Upgrade (+$130 per person) Courtside Seat U…" at bounding box center [658, 327] width 818 height 44
click at [249, 305] on select "Standard Game Tickets Midcourt Seat Upgrade (+$130 per person) Courtside Seat U…" at bounding box center [658, 327] width 818 height 44
click at [540, 340] on select "Standard Game Tickets Midcourt Seat Upgrade (+$130 per person) Courtside Seat U…" at bounding box center [658, 327] width 818 height 44
select select "Midcourt Seat Upgrade"
click at [249, 305] on select "Standard Game Tickets Midcourt Seat Upgrade (+$130 per person) Courtside Seat U…" at bounding box center [658, 327] width 818 height 44
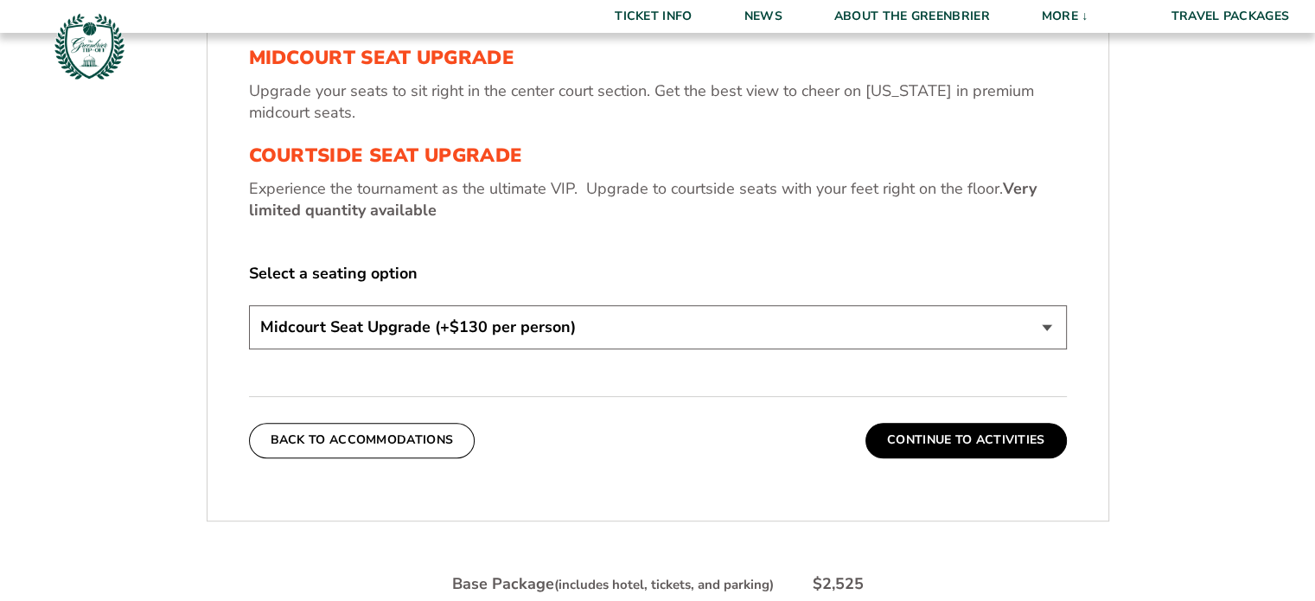
click at [953, 431] on button "Continue To Activities" at bounding box center [965, 440] width 201 height 35
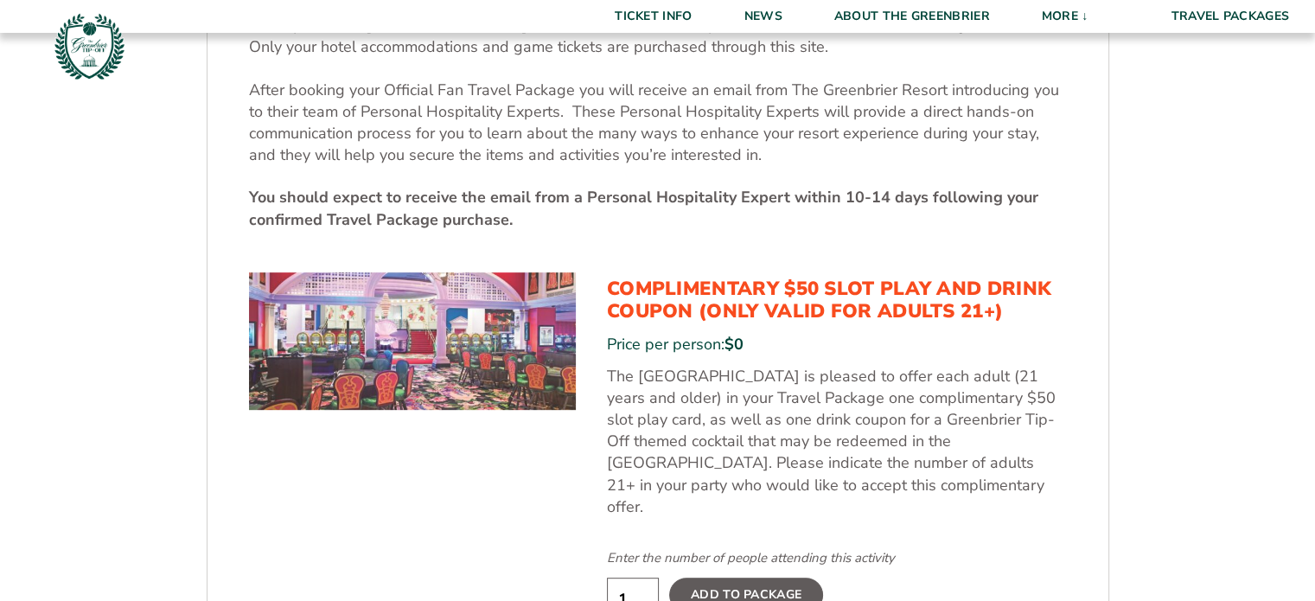
scroll to position [1062, 0]
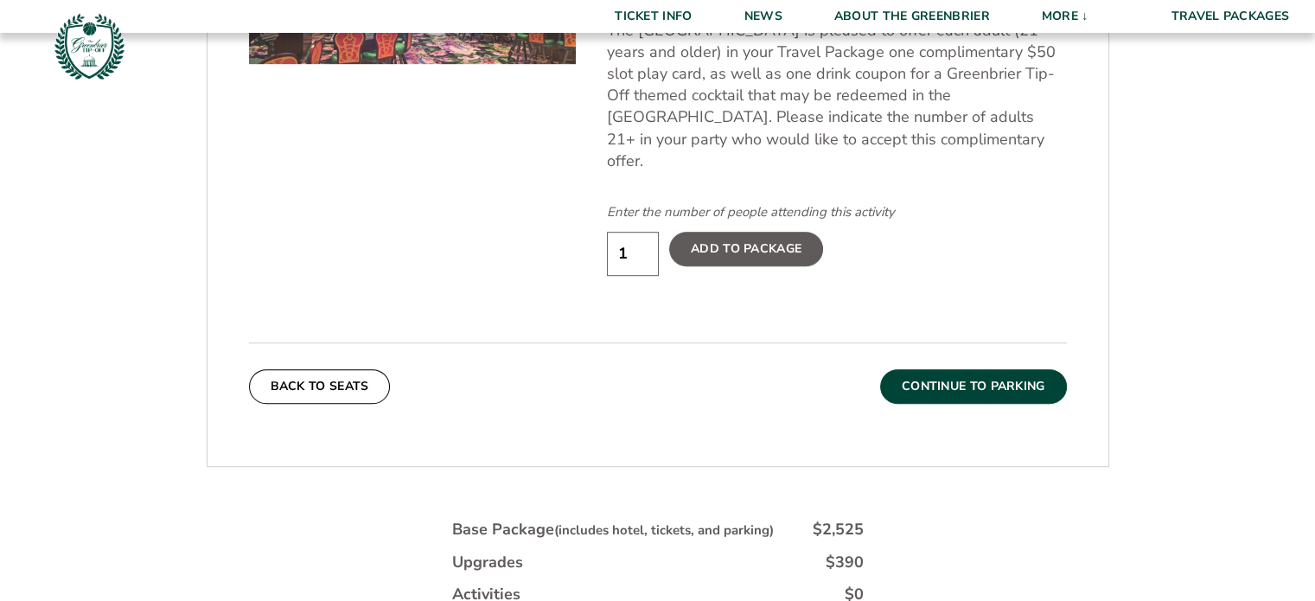
click at [967, 369] on button "Continue To Parking" at bounding box center [973, 386] width 187 height 35
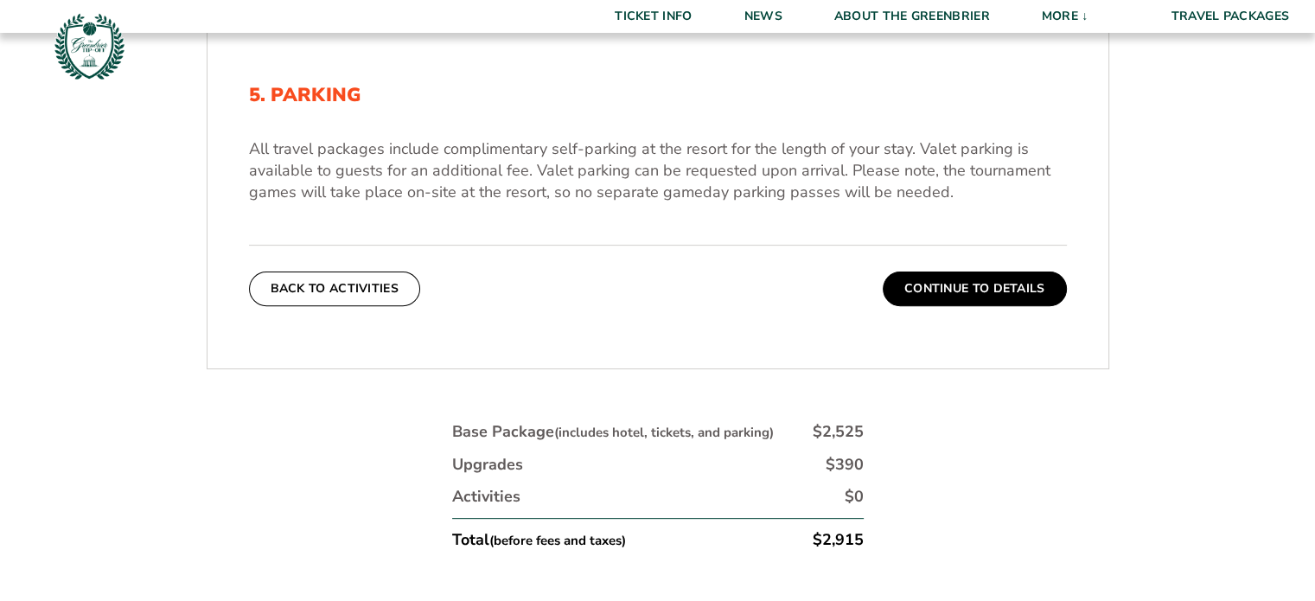
scroll to position [629, 0]
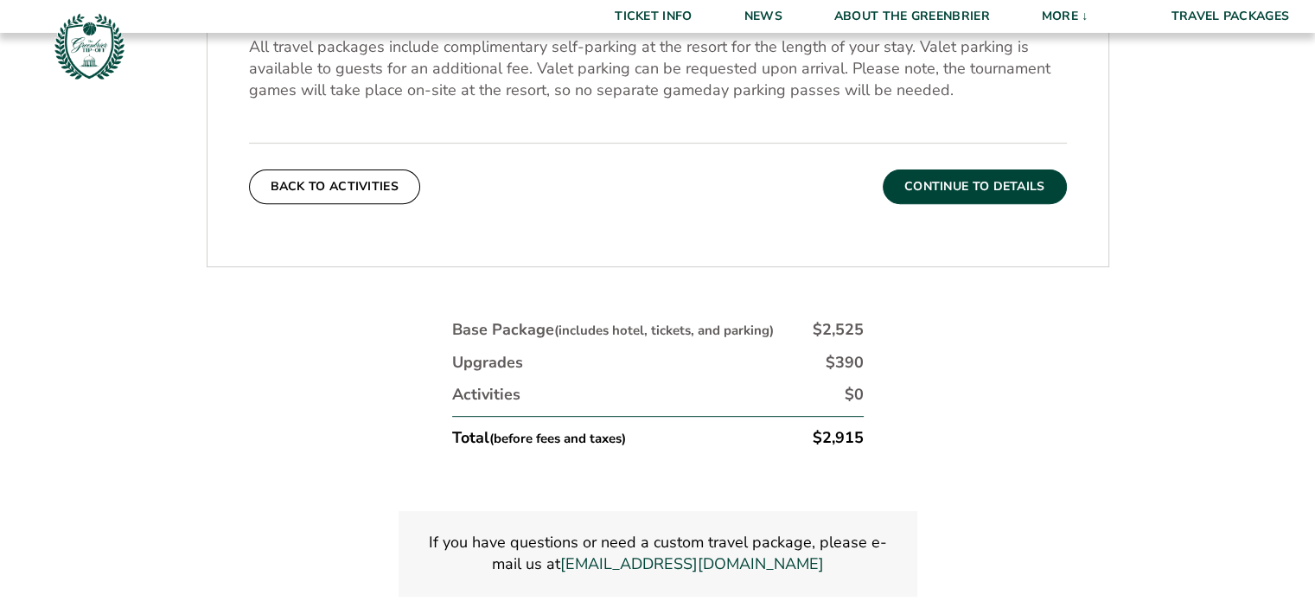
click at [1029, 177] on button "Continue To Details" at bounding box center [975, 186] width 184 height 35
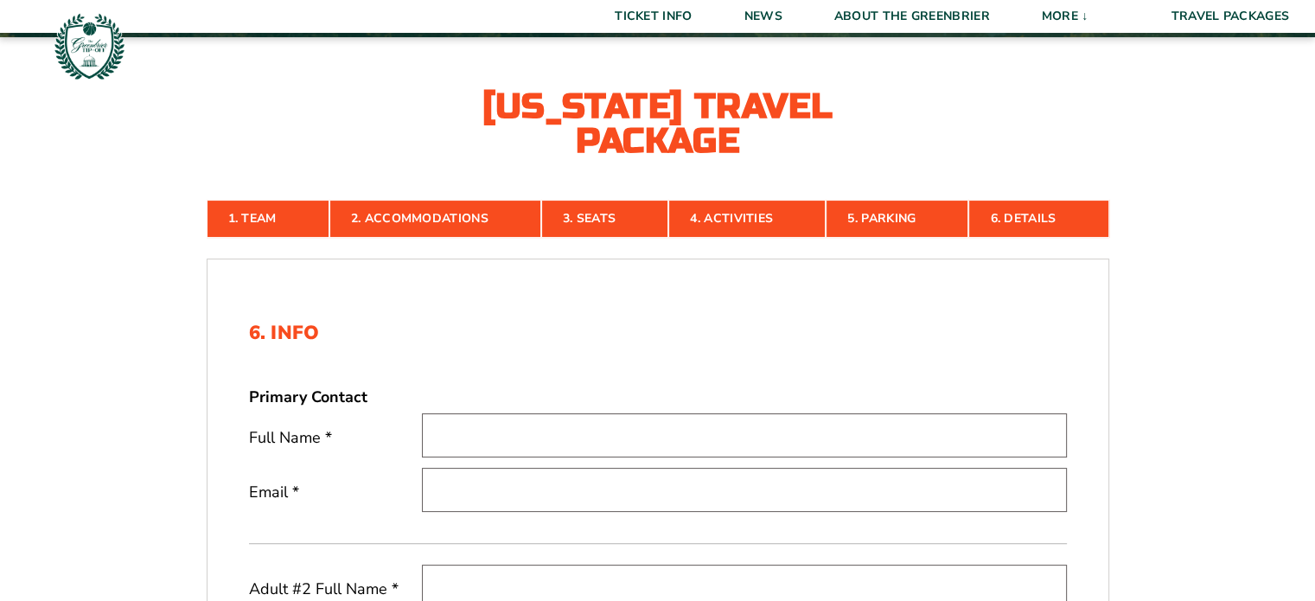
scroll to position [284, 0]
